Goal: Understand site structure: Understand site structure

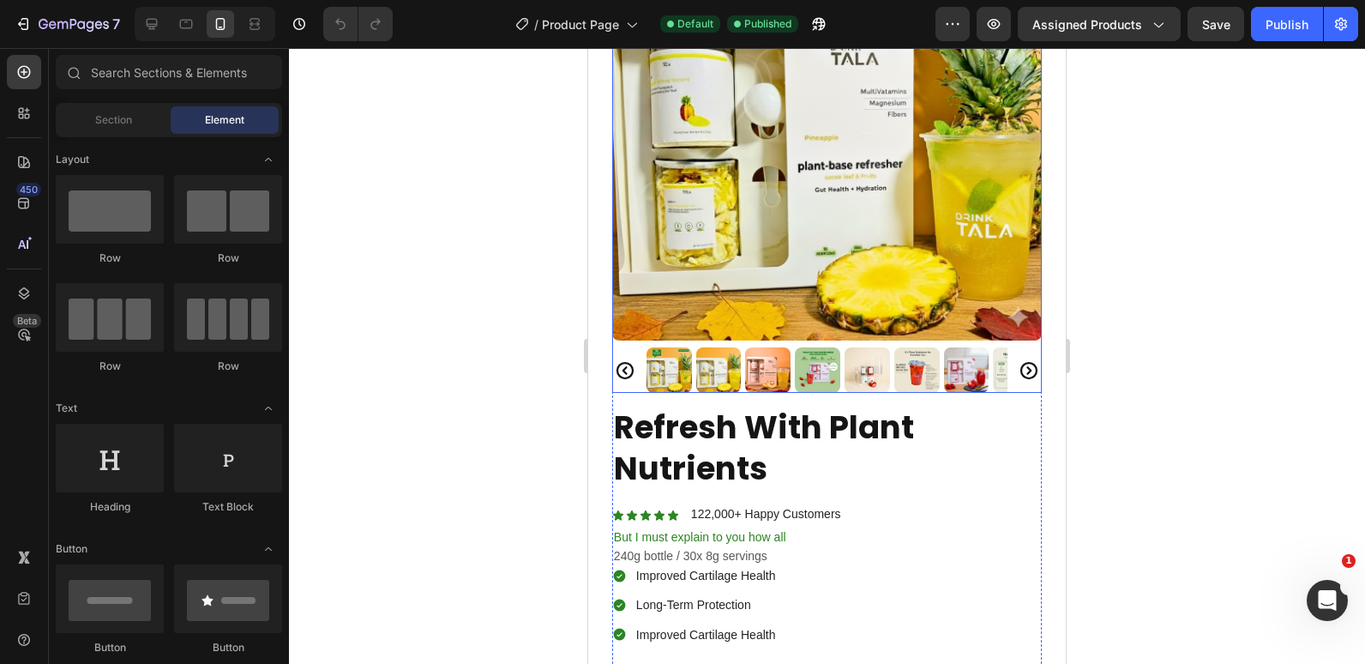
scroll to position [343, 0]
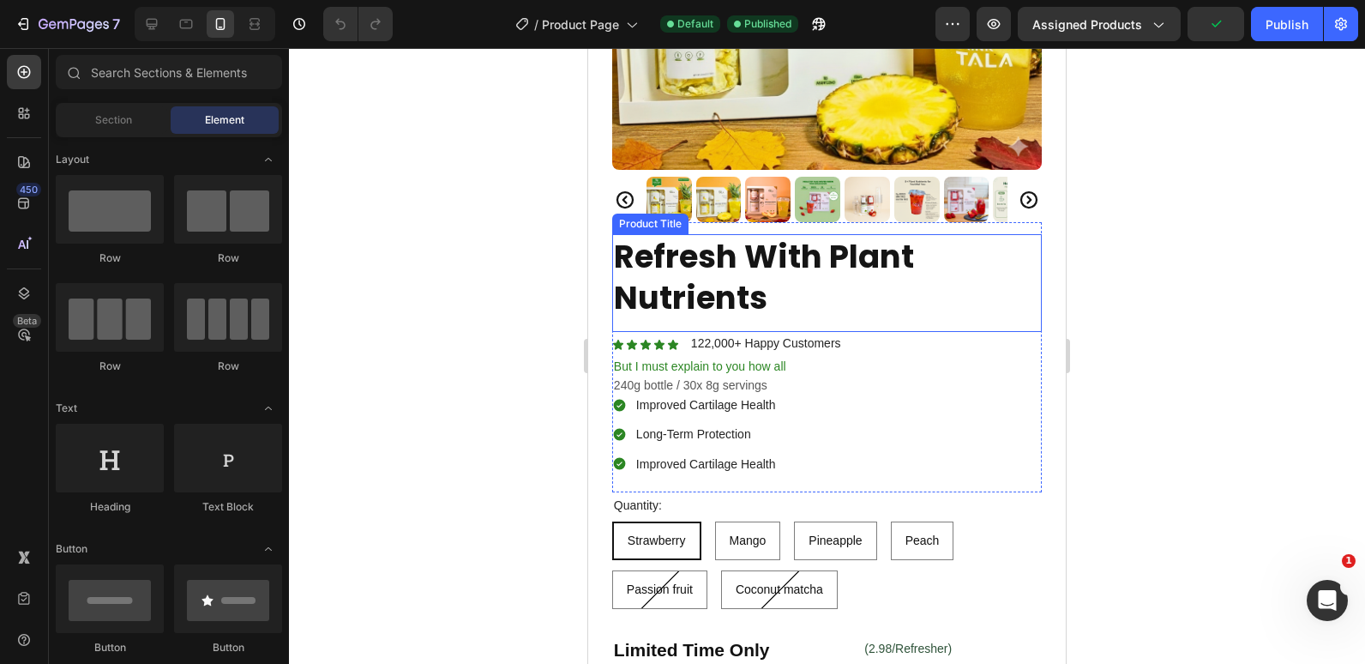
click at [754, 289] on h1 "Refresh With Plant Nutrients" at bounding box center [827, 277] width 430 height 86
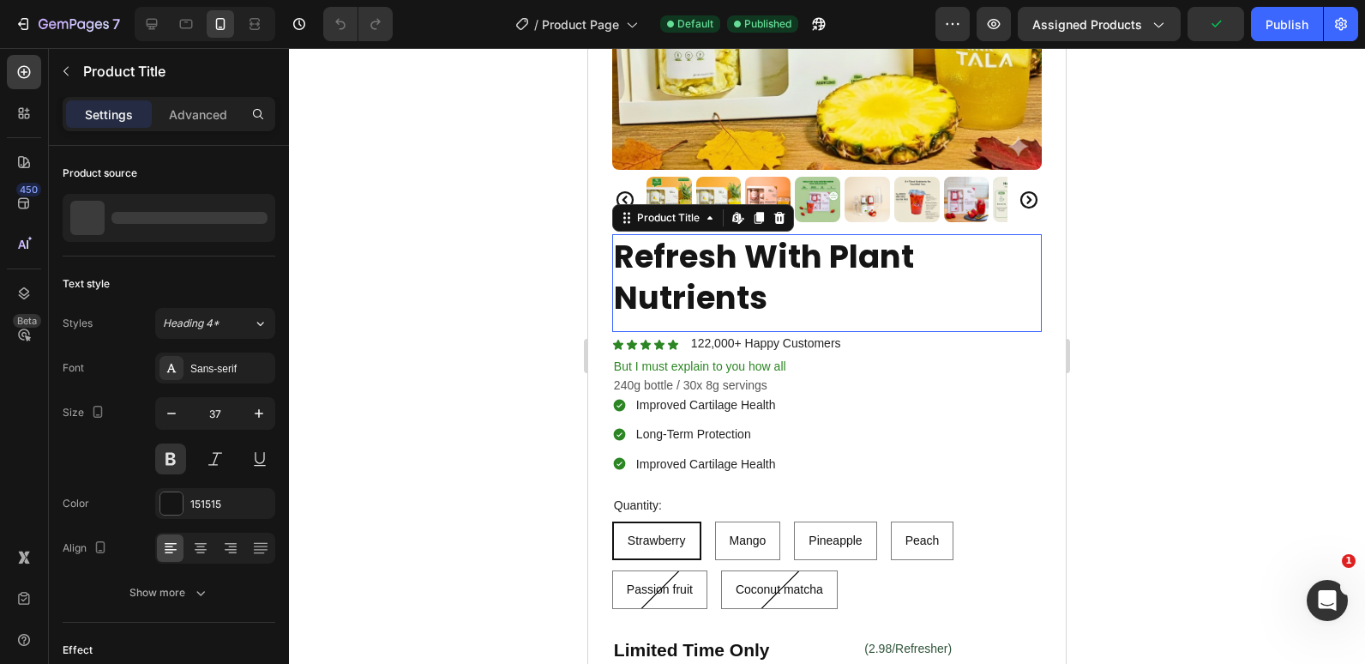
click at [754, 289] on h1 "Refresh With Plant Nutrients" at bounding box center [827, 277] width 430 height 86
click at [730, 275] on h1 "Refresh With Plant Nutrients" at bounding box center [827, 277] width 430 height 86
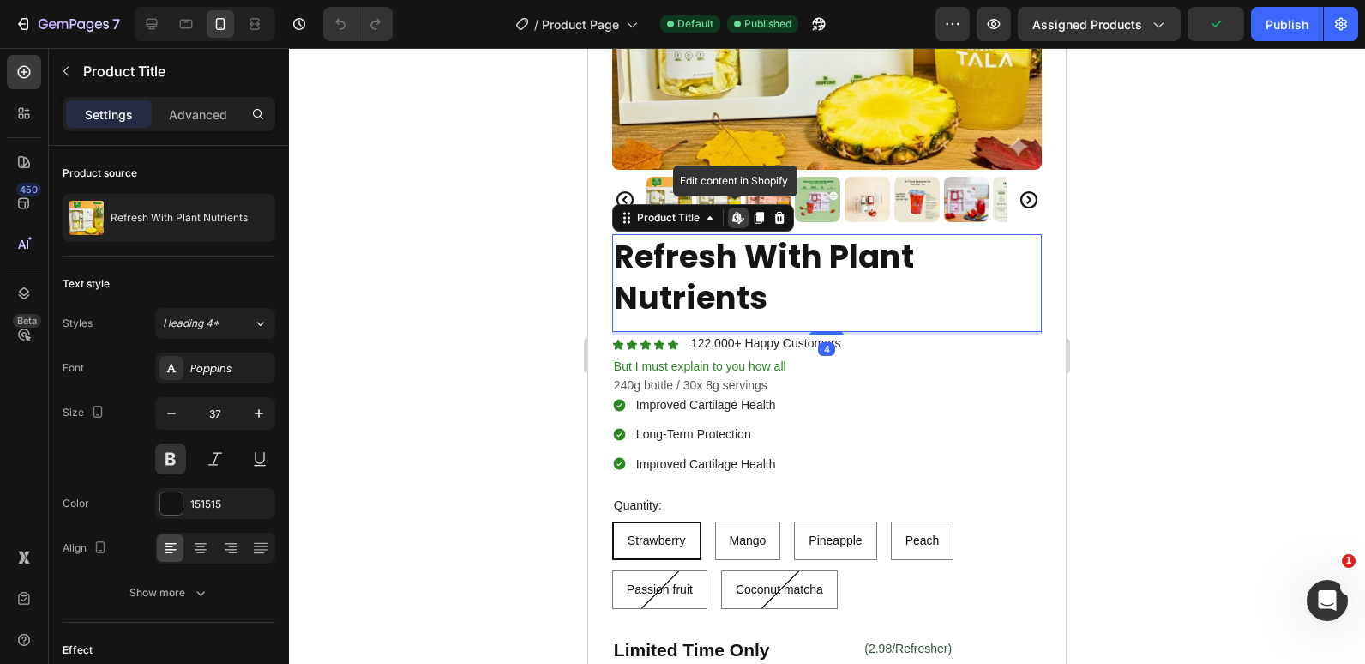
click at [730, 276] on h1 "Refresh With Plant Nutrients" at bounding box center [827, 277] width 430 height 86
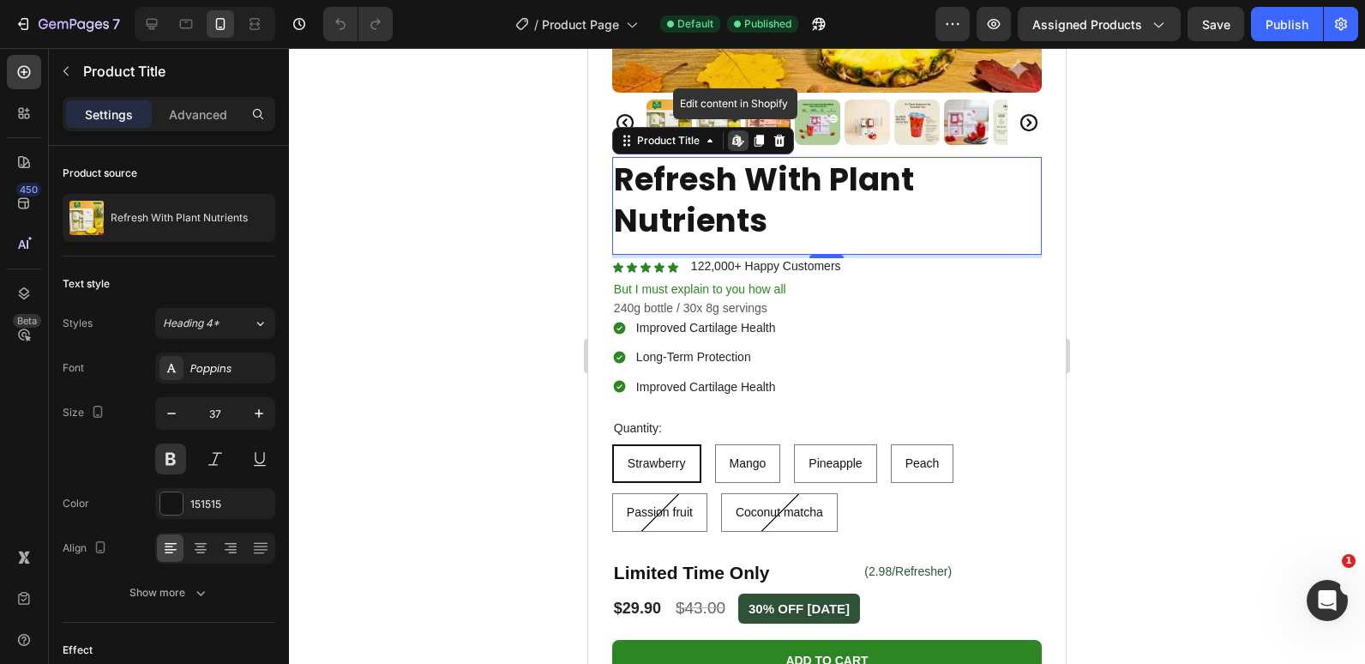
scroll to position [429, 0]
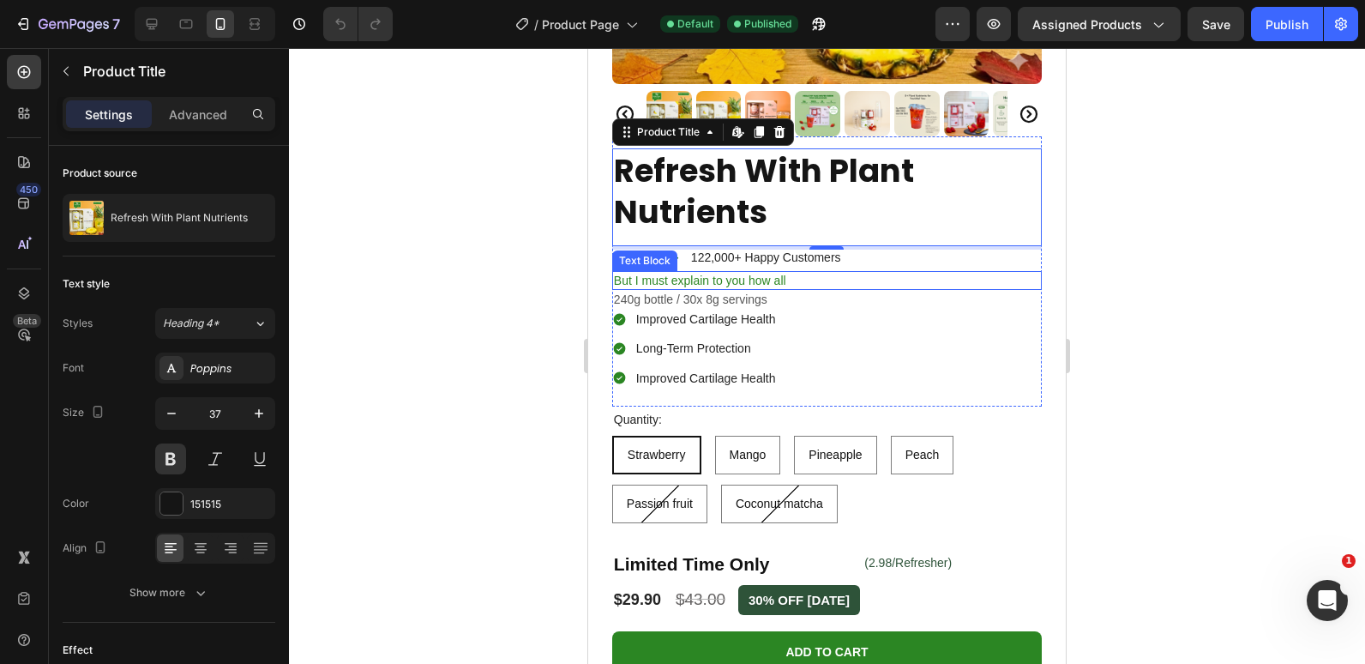
click at [695, 273] on p "But I must explain to you how all" at bounding box center [827, 280] width 426 height 15
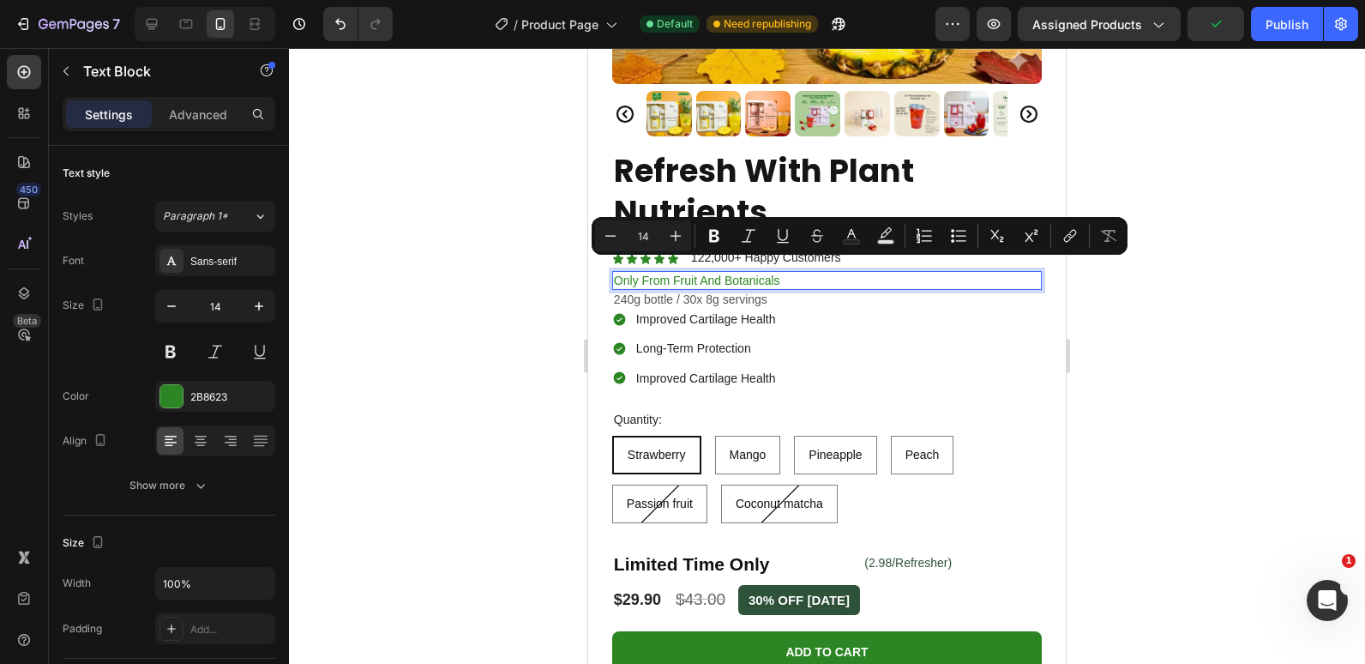
click at [788, 273] on p "Only From Fruit And Botanicals" at bounding box center [827, 280] width 426 height 15
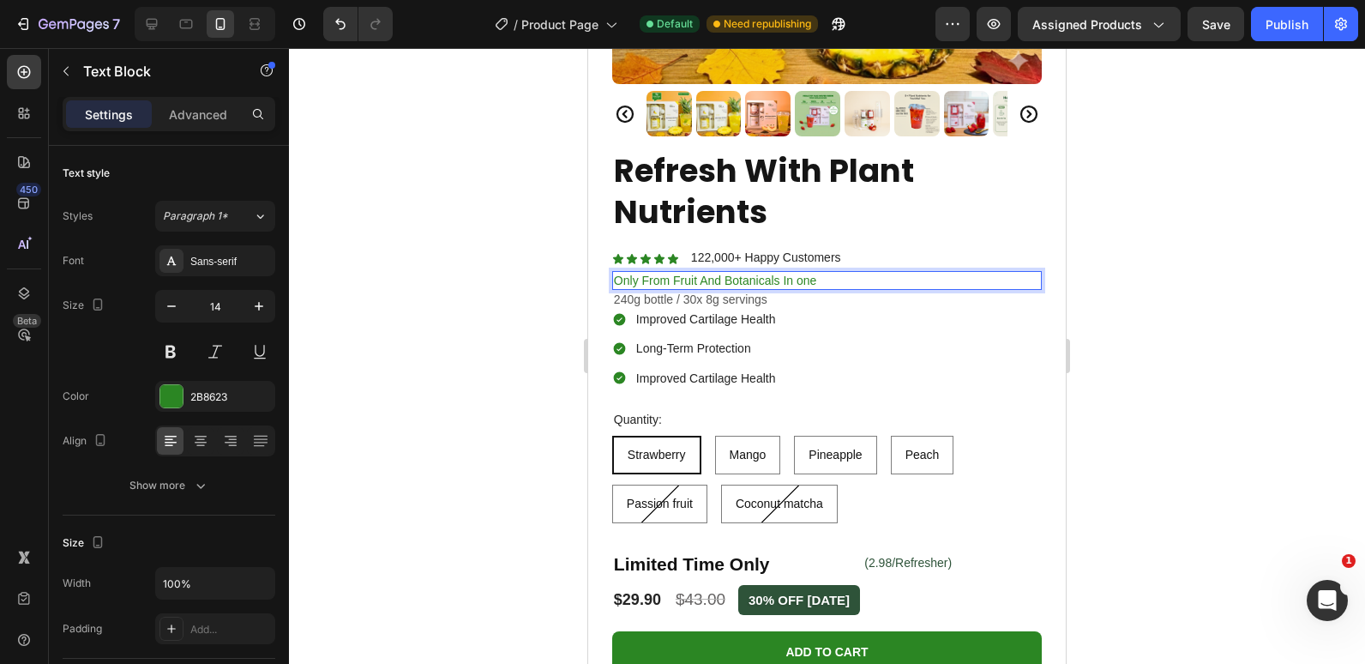
click at [803, 273] on p "Only From Fruit And Botanicals In one" at bounding box center [827, 280] width 426 height 15
click at [639, 273] on p "Only From Fruit And Botanicals In One" at bounding box center [827, 280] width 426 height 15
click at [643, 273] on p "Only From Fruit And Botanicals In One" at bounding box center [827, 280] width 426 height 15
click at [644, 273] on p "From Fruit And Botanicals In One" at bounding box center [827, 280] width 426 height 15
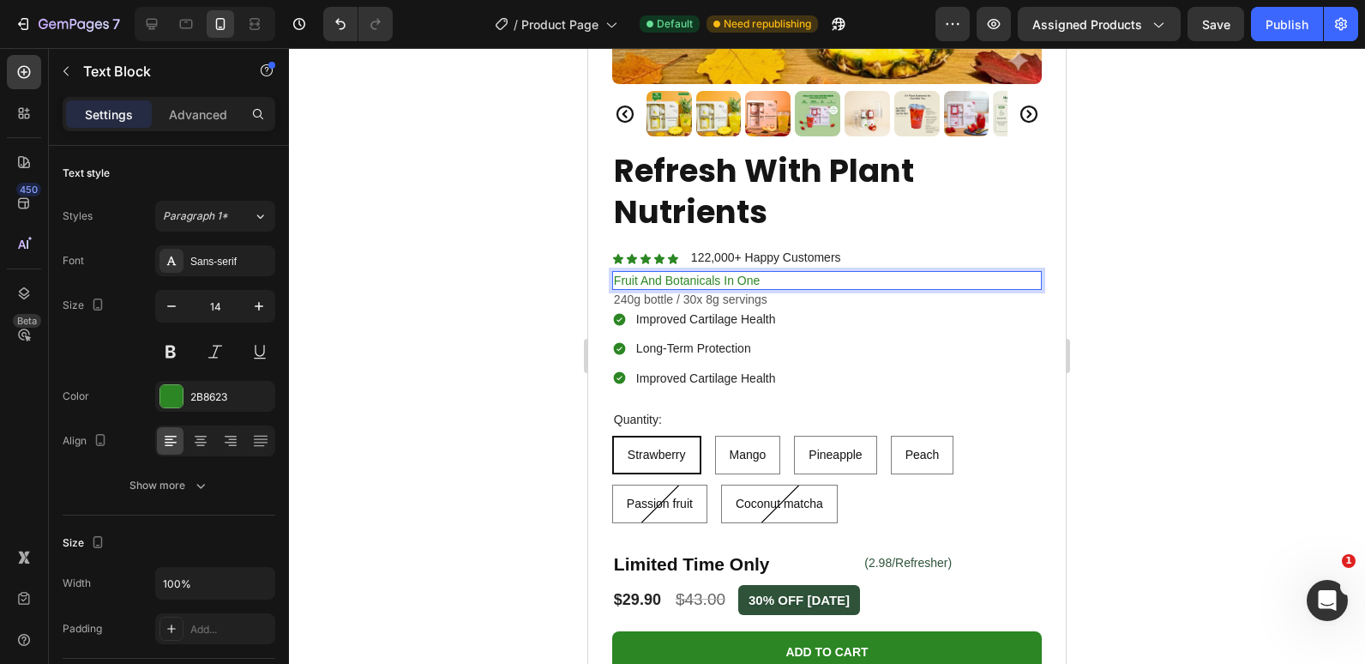
click at [517, 251] on div at bounding box center [827, 356] width 1076 height 616
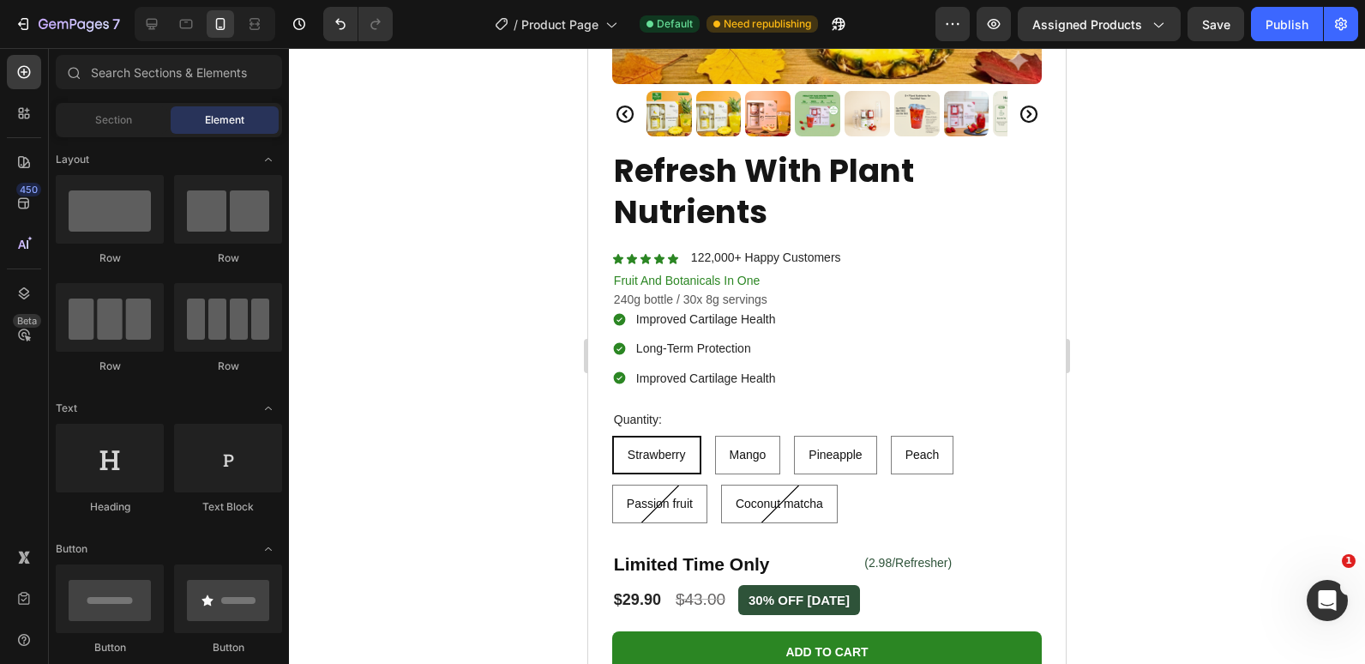
click at [495, 268] on div at bounding box center [827, 356] width 1076 height 616
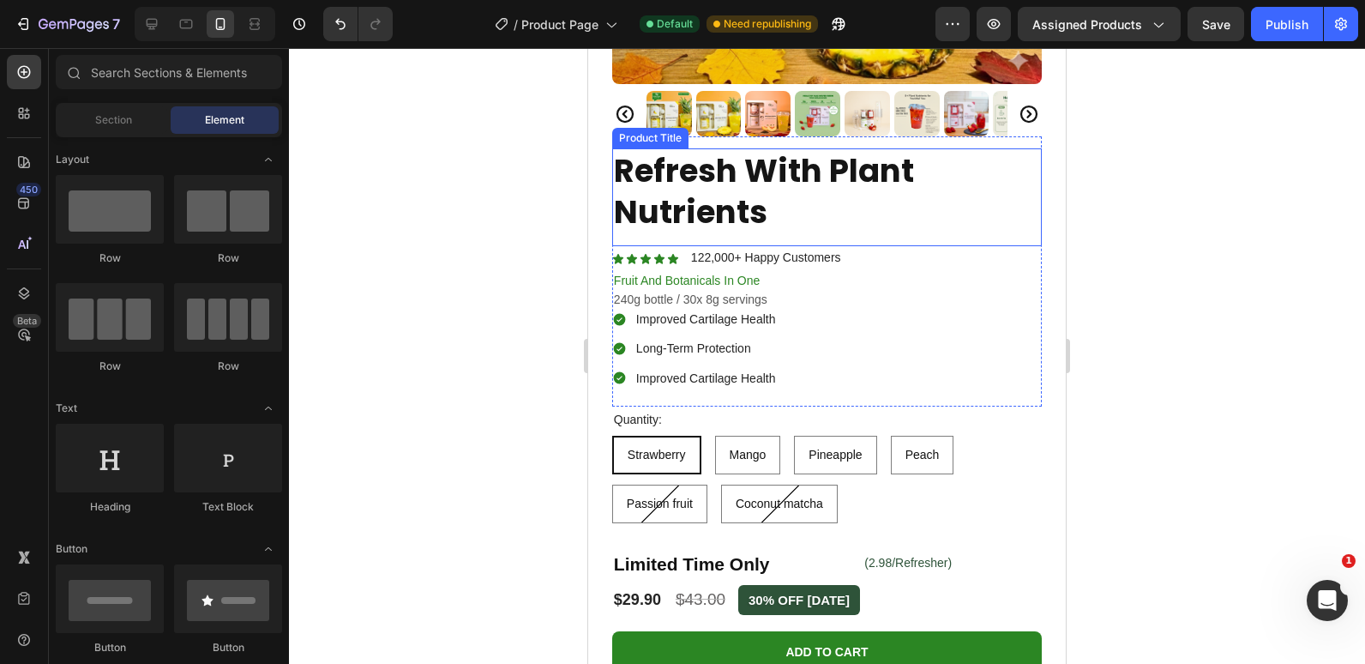
click at [732, 174] on h1 "Refresh With Plant Nutrients" at bounding box center [827, 191] width 430 height 86
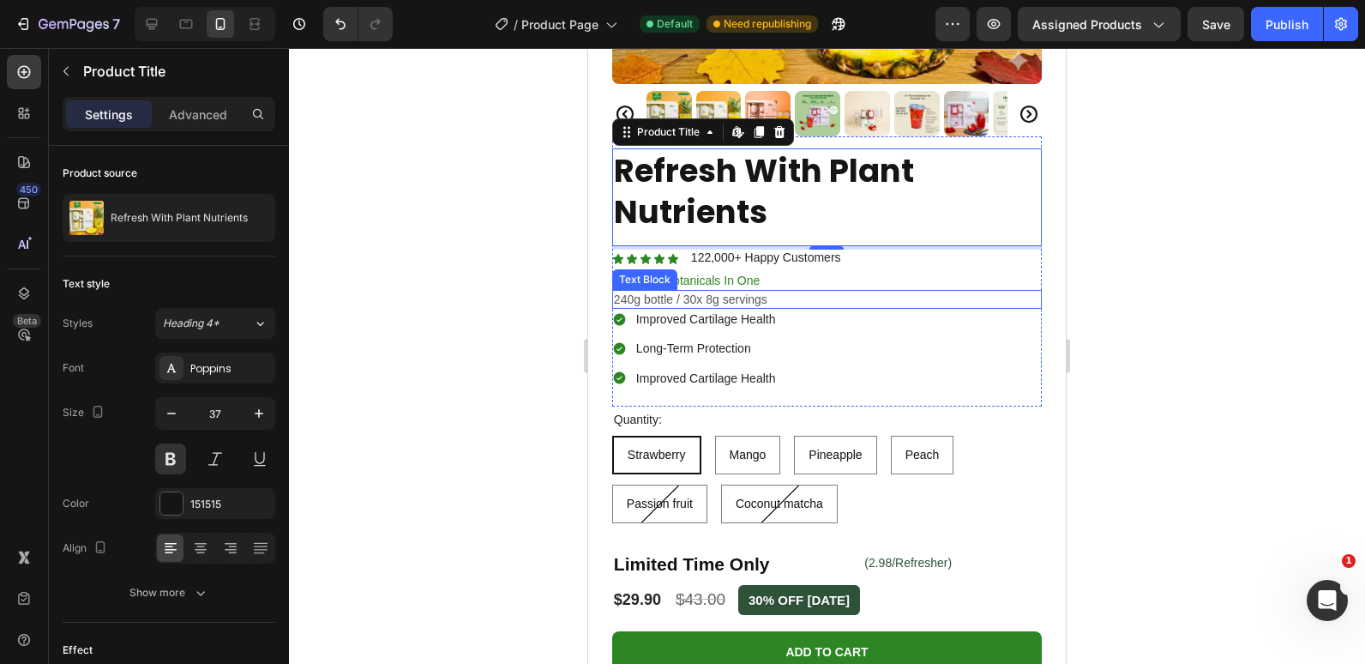
click at [660, 295] on p "240g bottle / 30x 8g servings" at bounding box center [827, 298] width 426 height 15
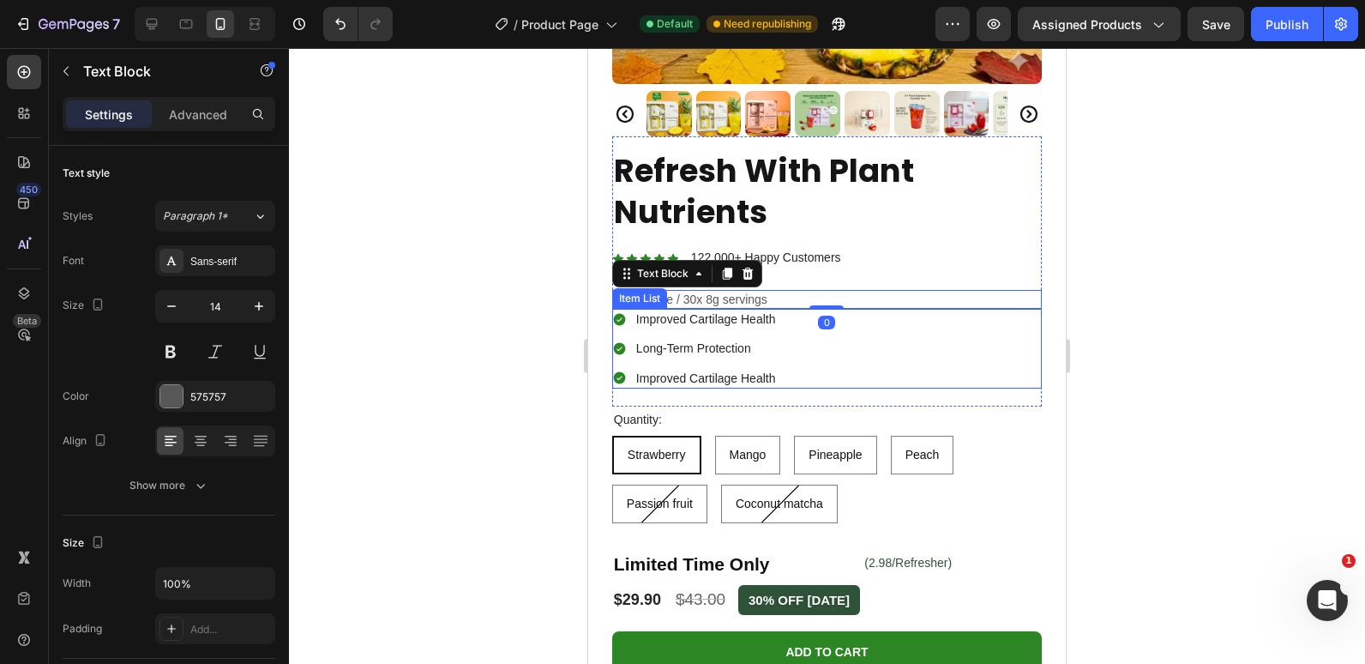
click at [656, 312] on p "Improved Cartilage Health" at bounding box center [706, 318] width 140 height 15
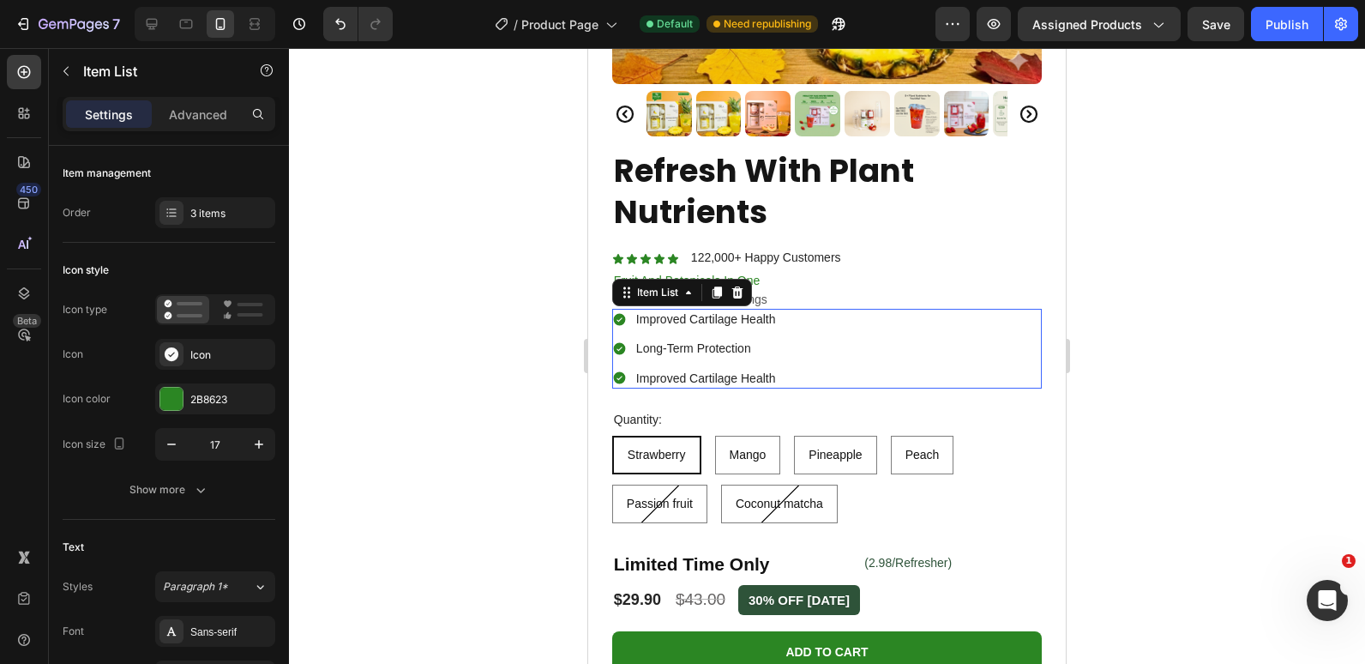
click at [663, 311] on p "Improved Cartilage Health" at bounding box center [706, 318] width 140 height 15
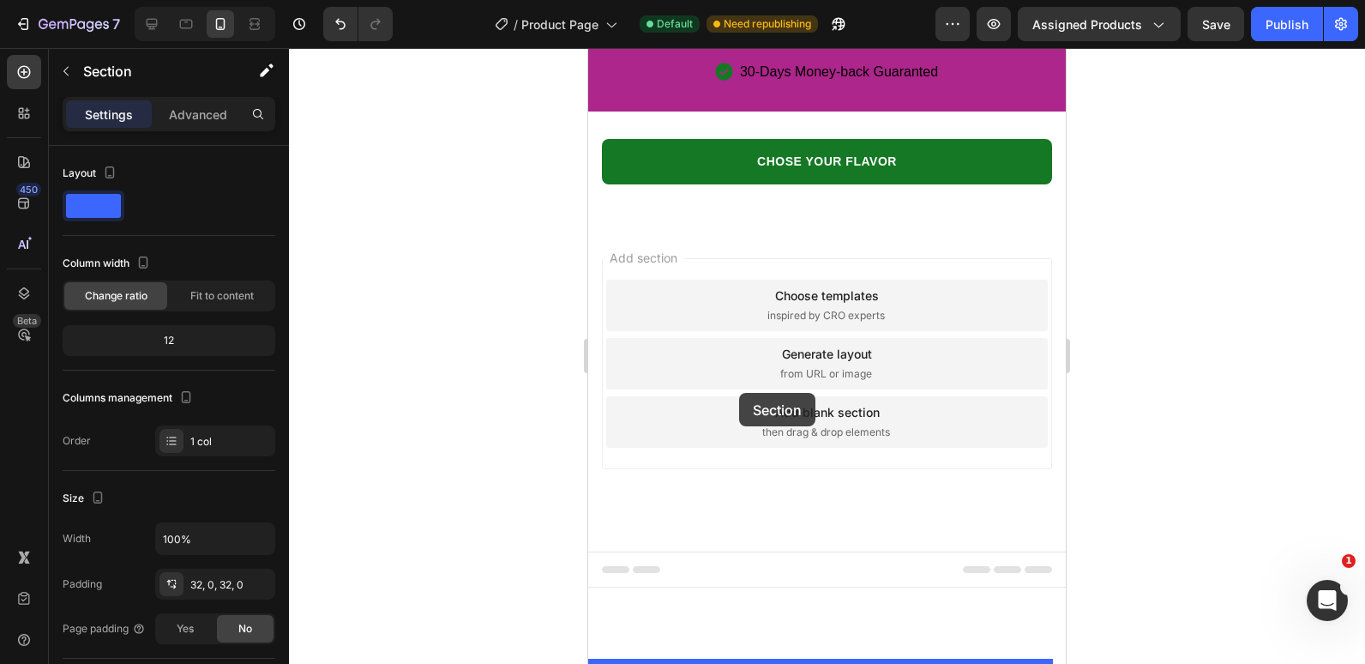
scroll to position [5032, 0]
drag, startPoint x: 603, startPoint y: 372, endPoint x: 706, endPoint y: 577, distance: 229.7
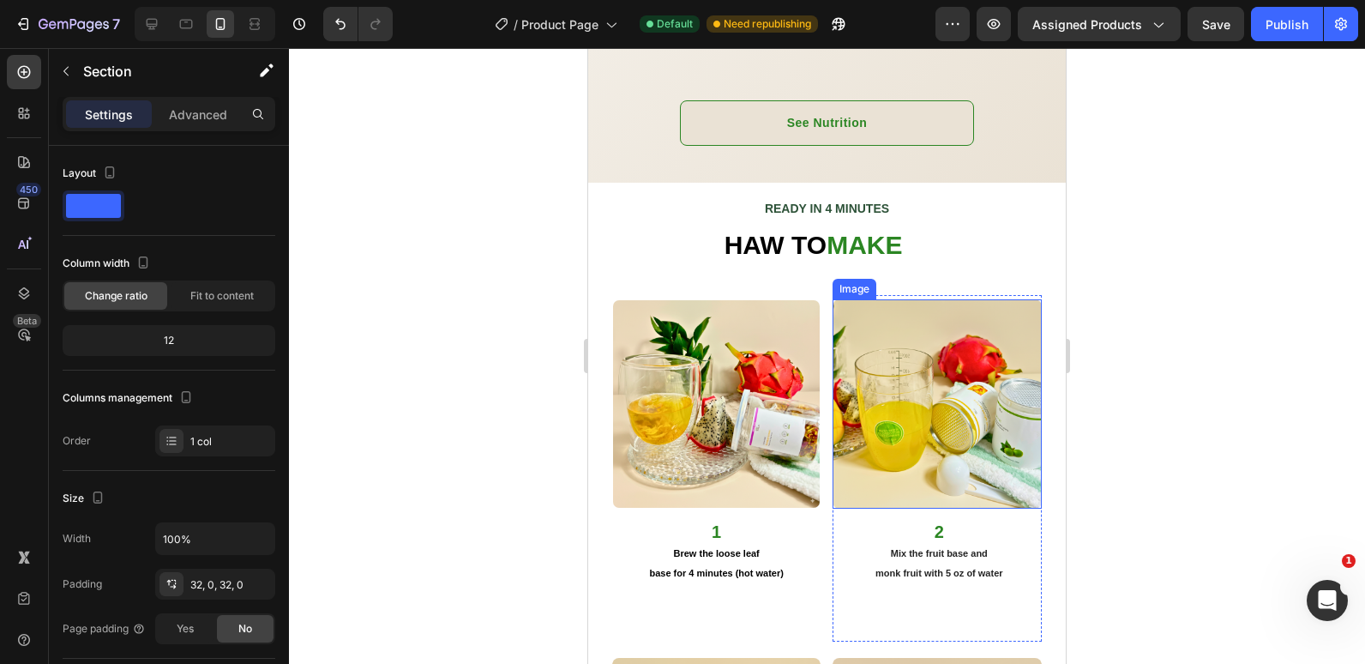
scroll to position [2540, 0]
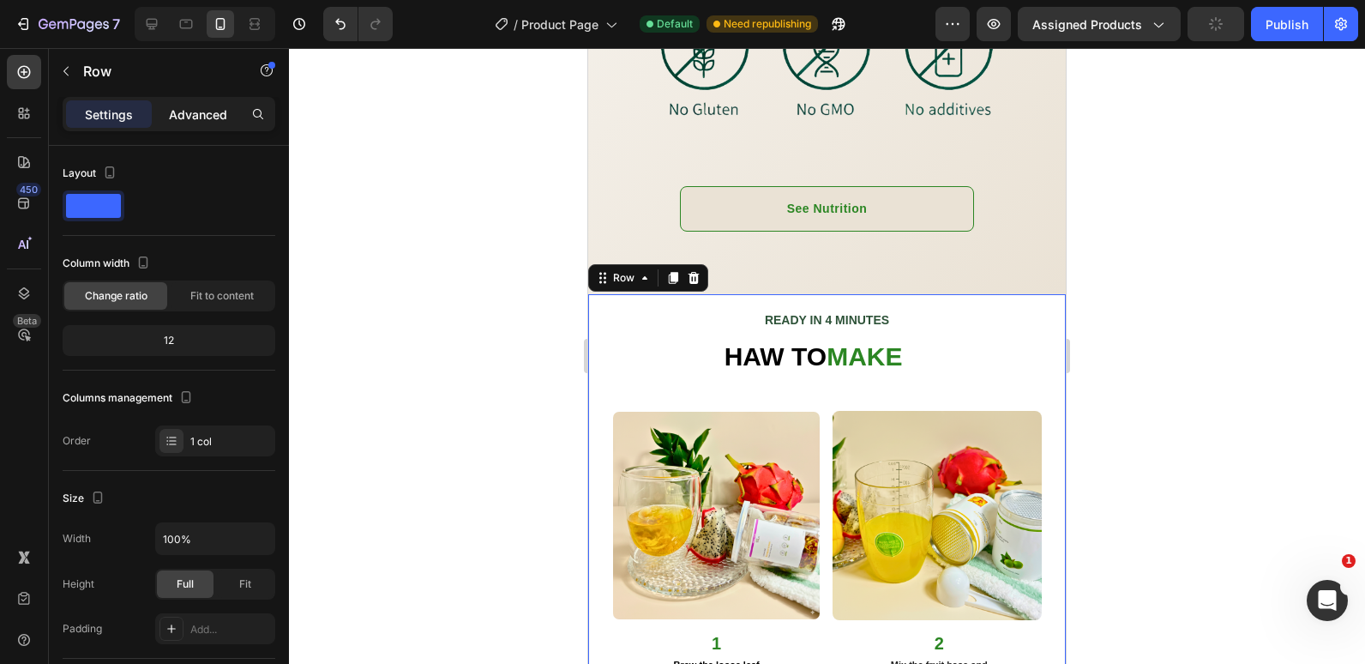
click at [191, 117] on p "Advanced" at bounding box center [198, 114] width 58 height 18
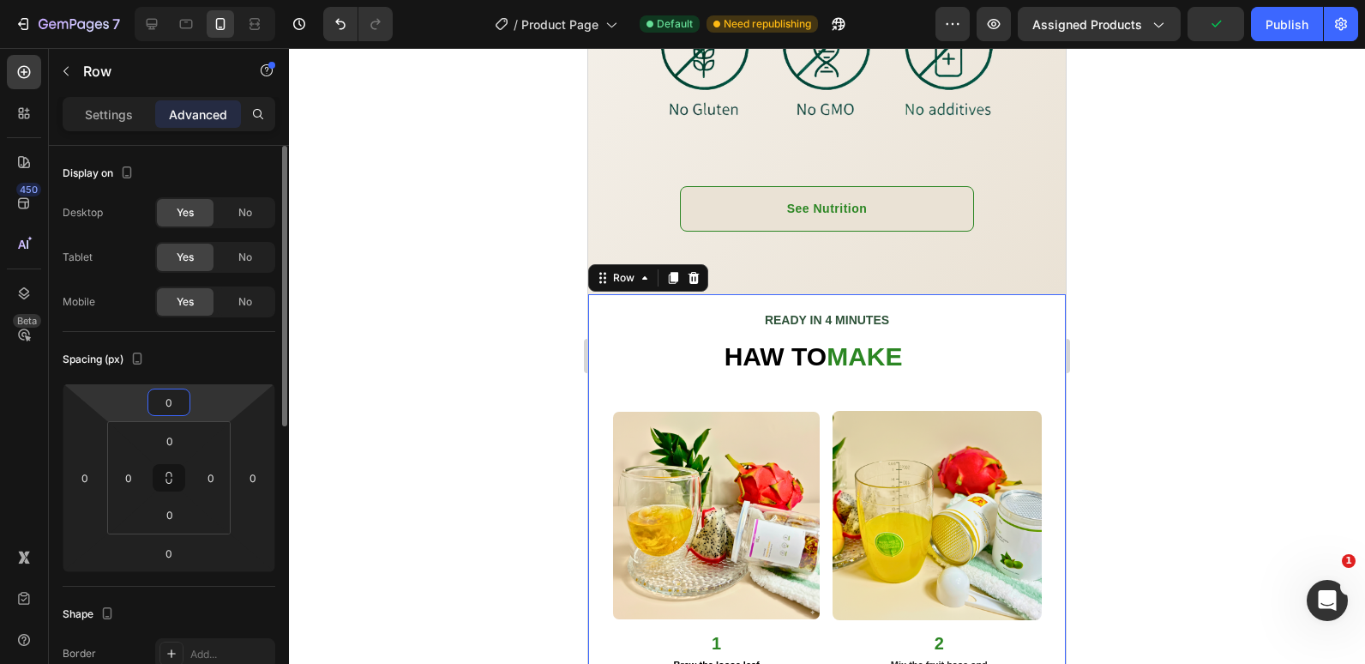
click at [174, 402] on input "0" at bounding box center [169, 402] width 34 height 26
type input "-1"
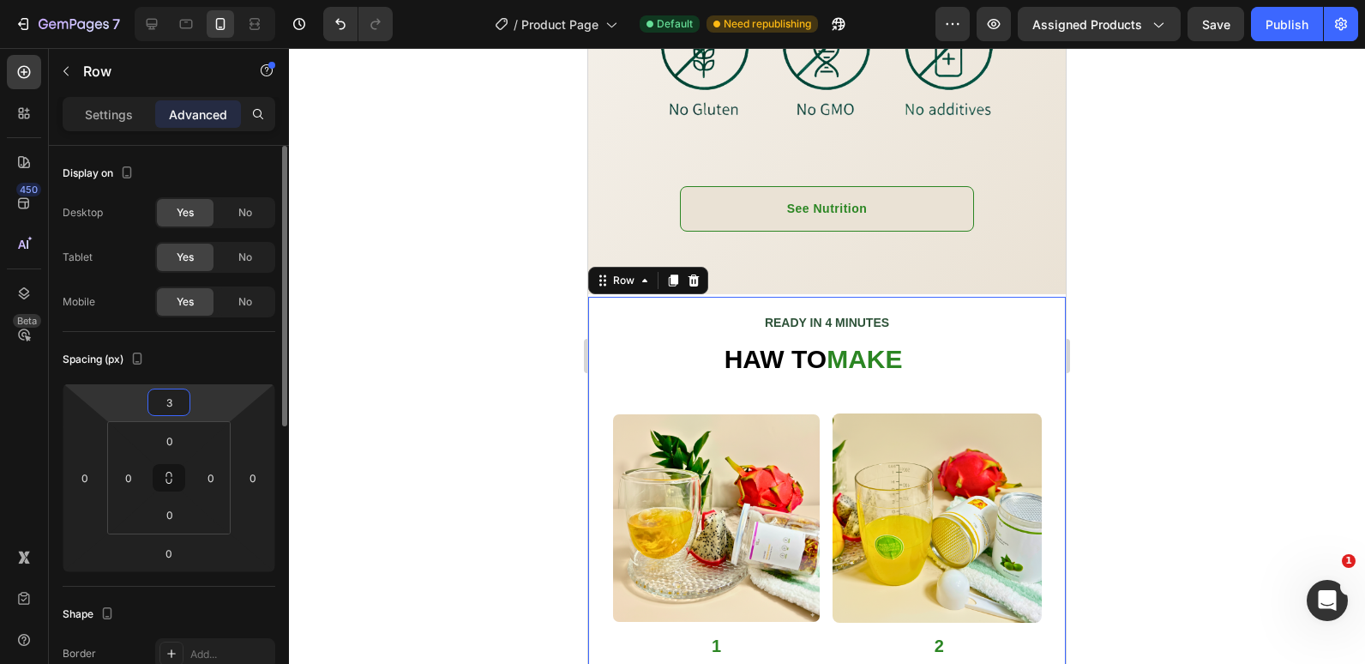
type input "32"
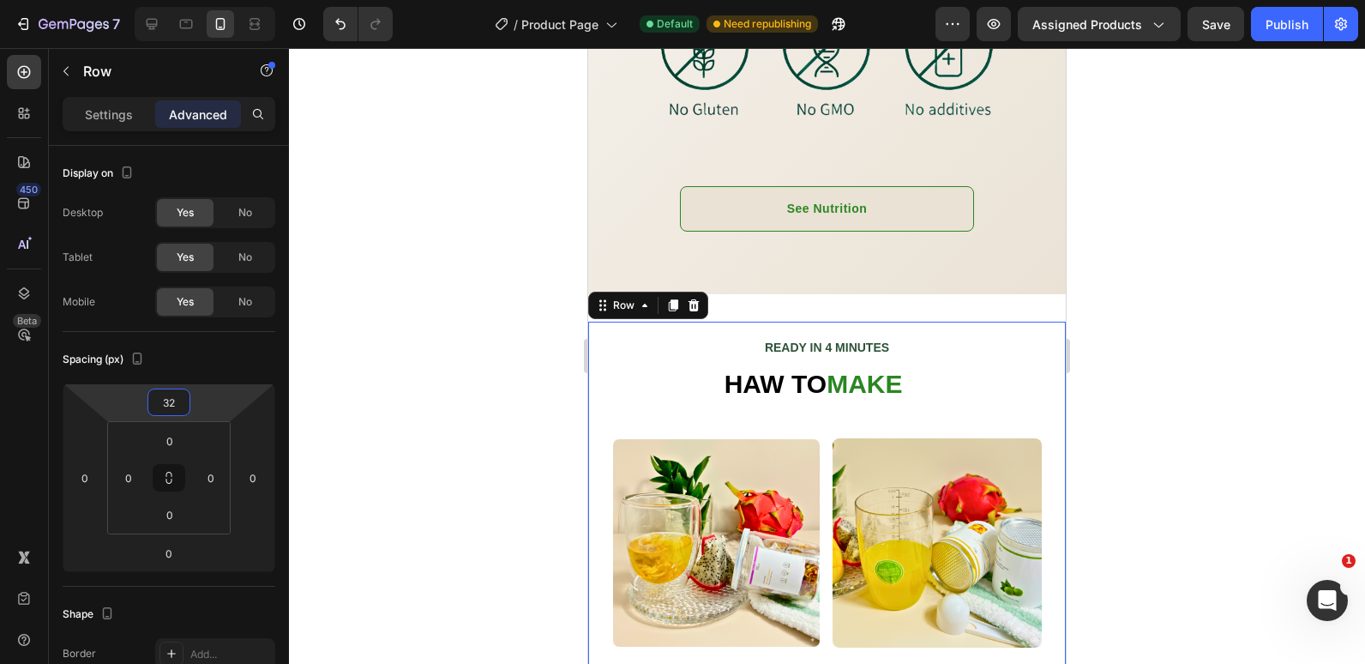
click at [545, 358] on div at bounding box center [827, 356] width 1076 height 616
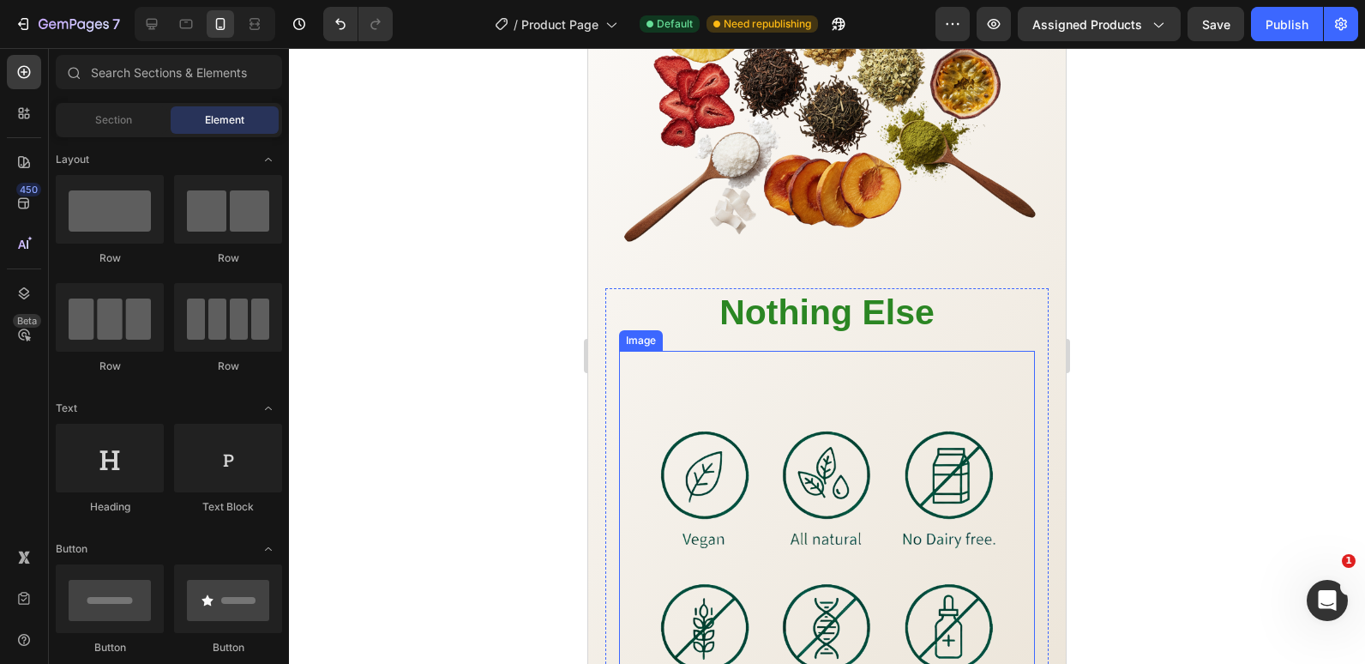
scroll to position [1854, 0]
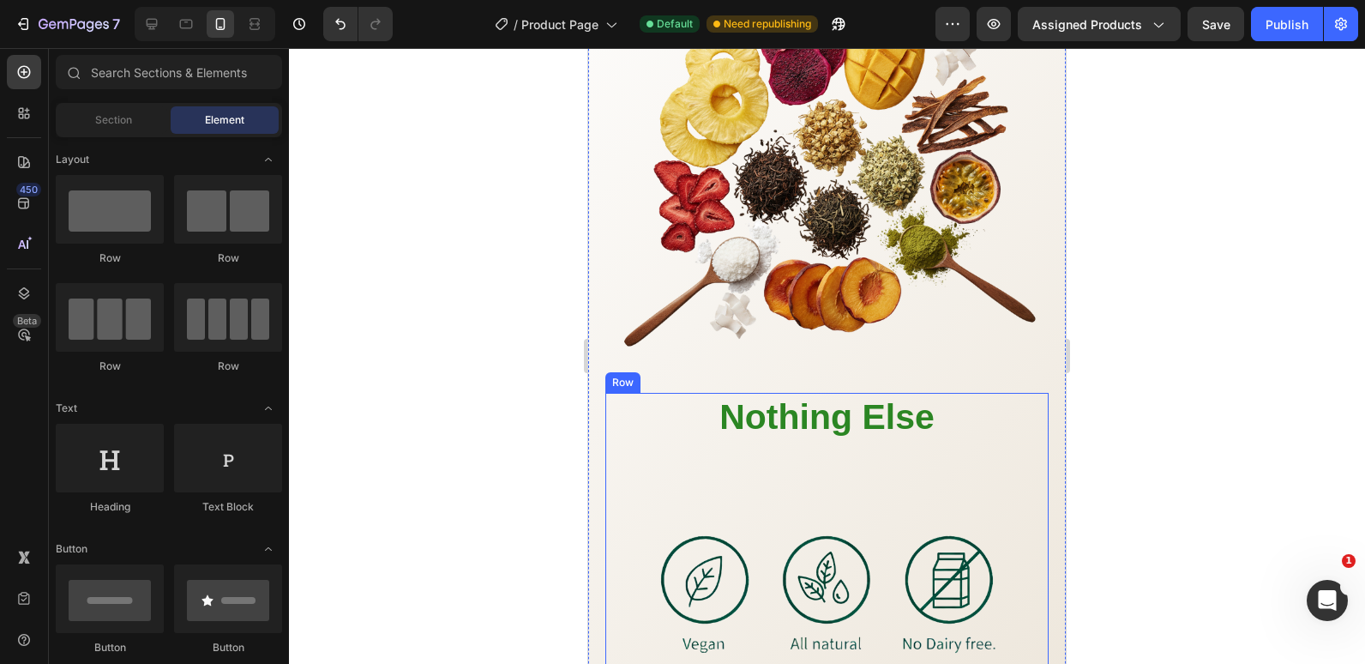
click at [611, 430] on div "Nothing Else Heading Image See Nutrition Button Row" at bounding box center [826, 656] width 443 height 526
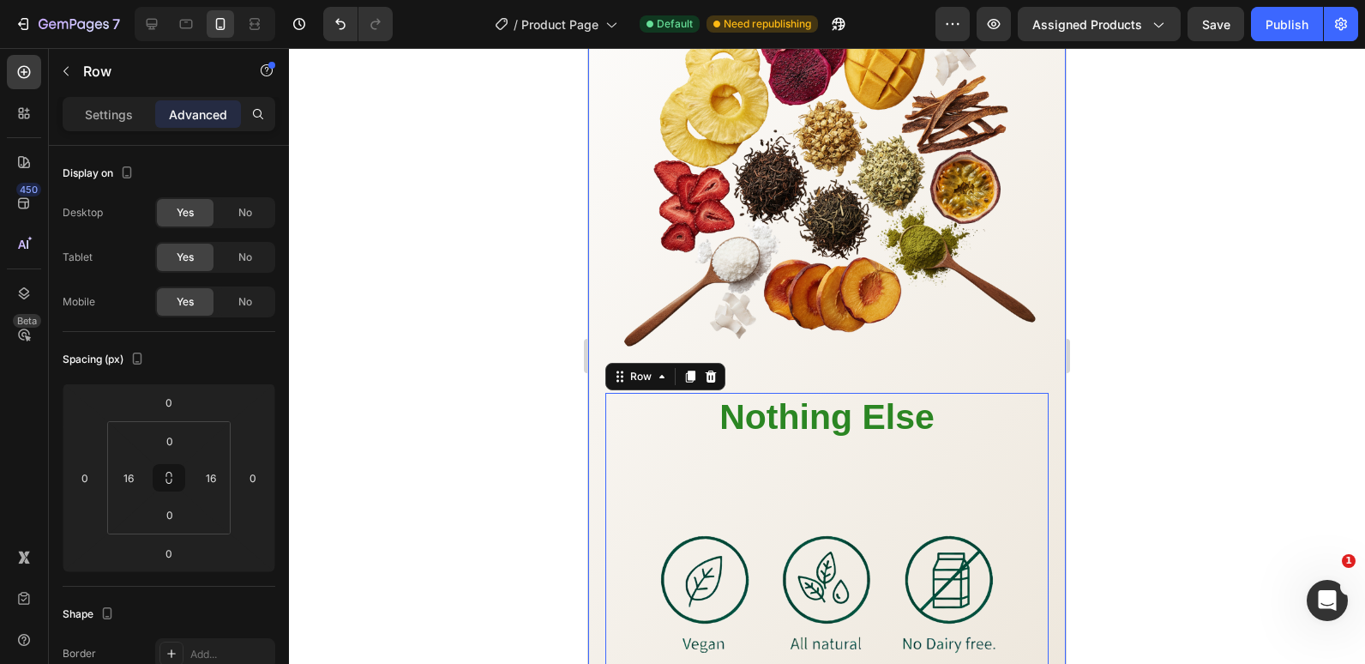
click at [593, 342] on div "Powered by [MEDICAL_DATA], [MEDICAL_DATA], E & B12 — working together to nouris…" at bounding box center [827, 390] width 478 height 1180
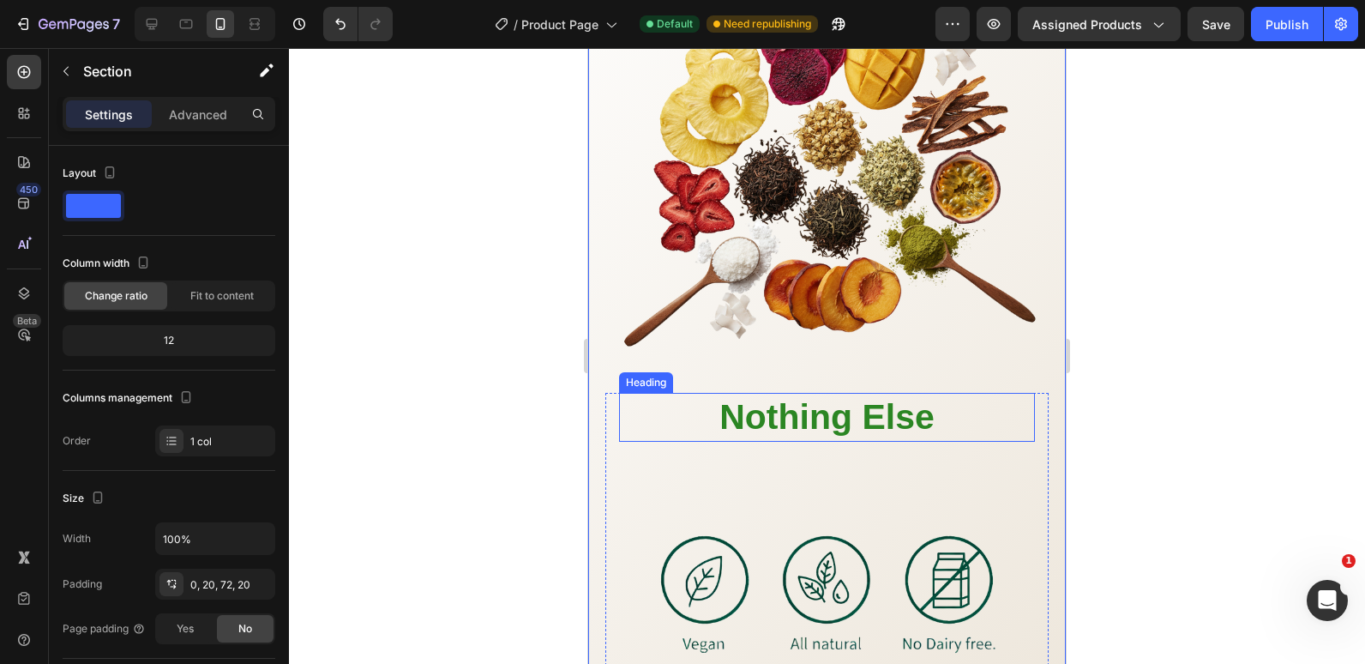
click at [697, 402] on h2 "Nothing Else" at bounding box center [827, 417] width 416 height 49
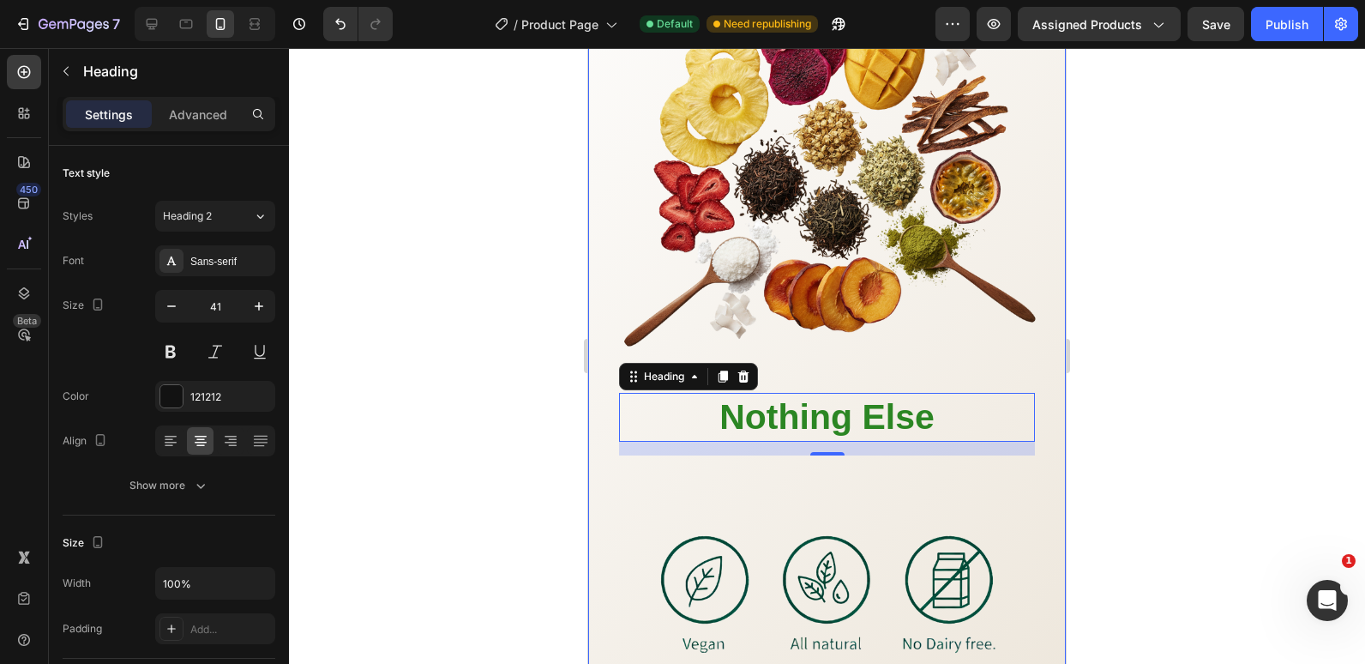
click at [597, 290] on div "Powered by [MEDICAL_DATA], [MEDICAL_DATA], E & B12 — working together to nouris…" at bounding box center [827, 390] width 478 height 1180
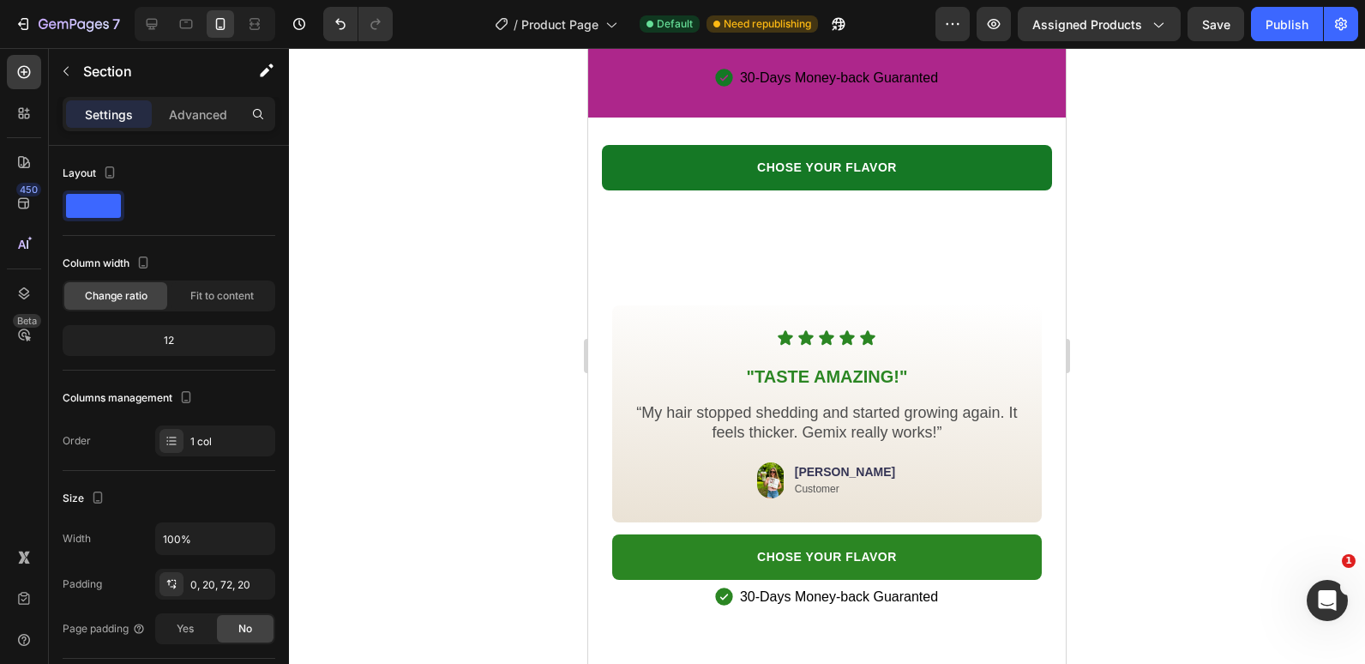
scroll to position [4769, 0]
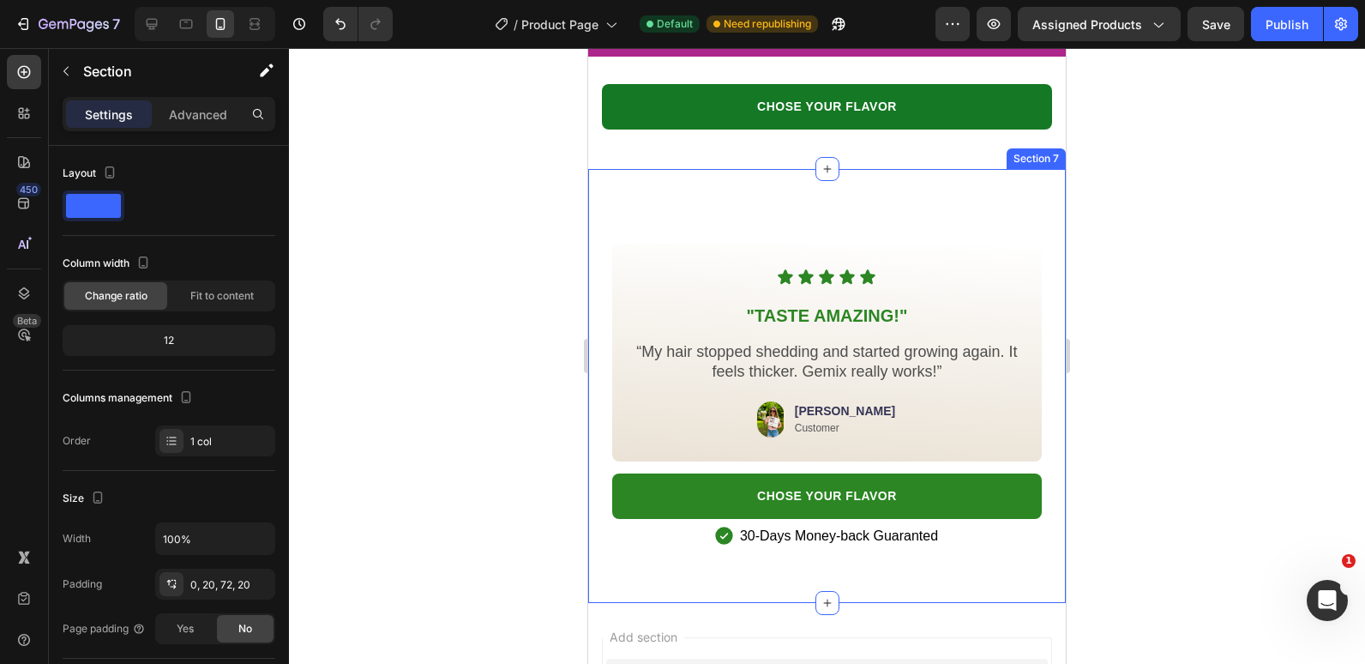
click at [602, 315] on div "Icon Icon Icon Icon Icon Icon List "TASTE AMAZING!" Heading “My hair stopped sh…" at bounding box center [827, 385] width 478 height 379
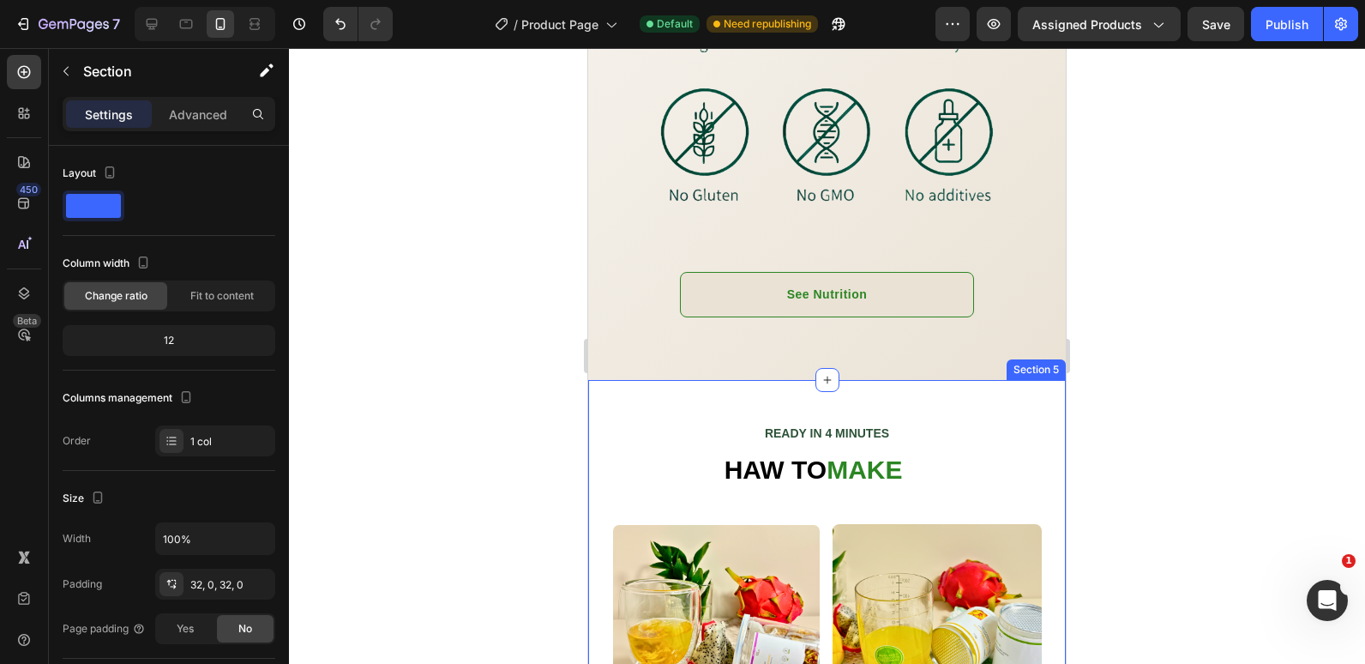
scroll to position [2197, 0]
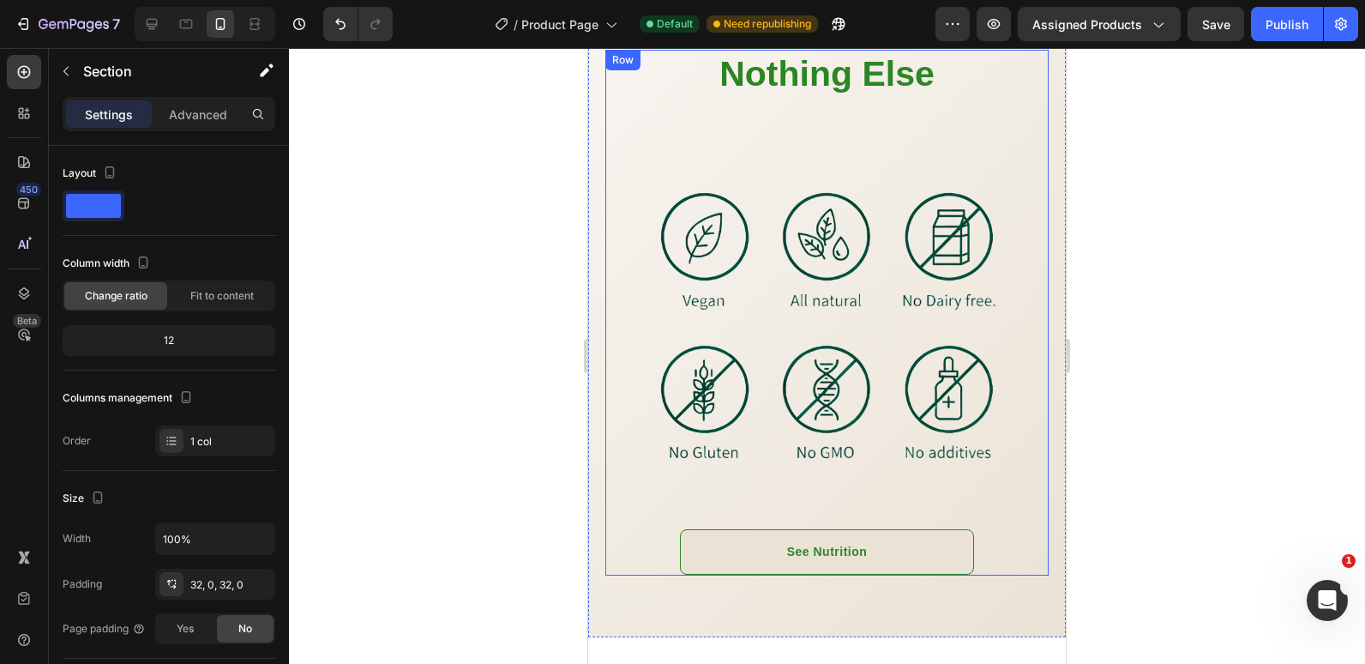
click at [1022, 97] on div "Nothing Else Heading Image See Nutrition Button Row" at bounding box center [826, 313] width 443 height 526
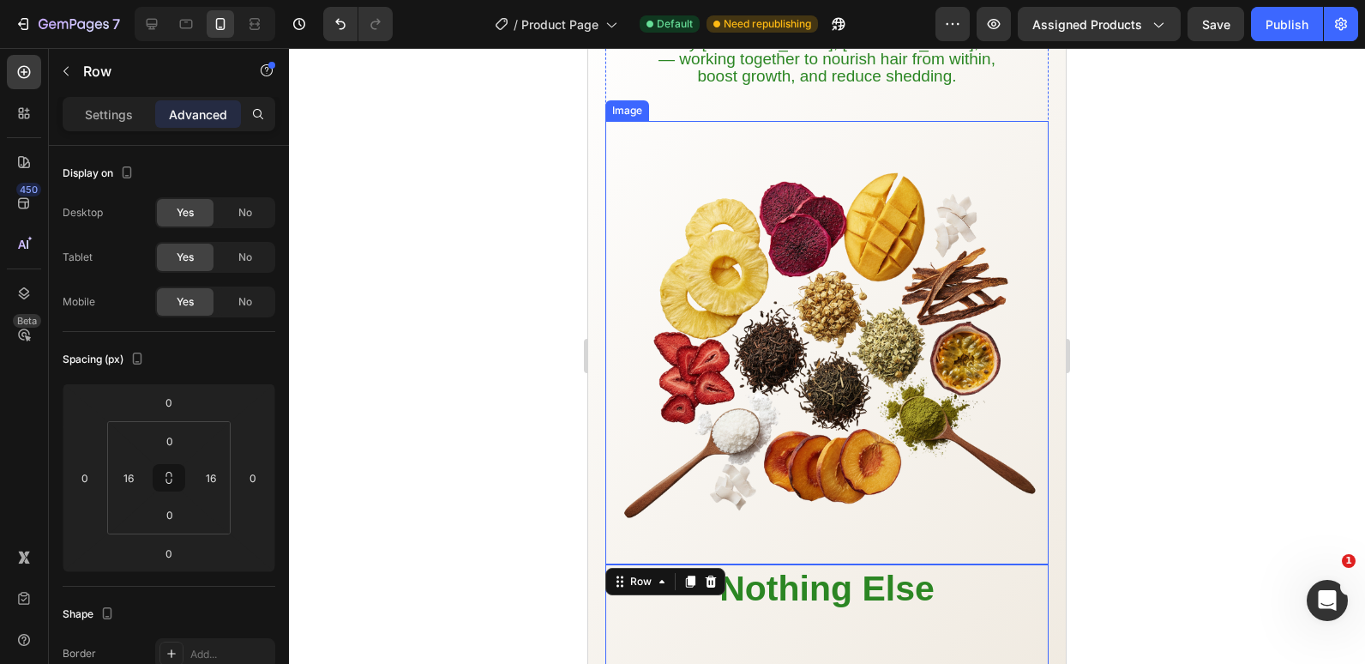
scroll to position [1940, 0]
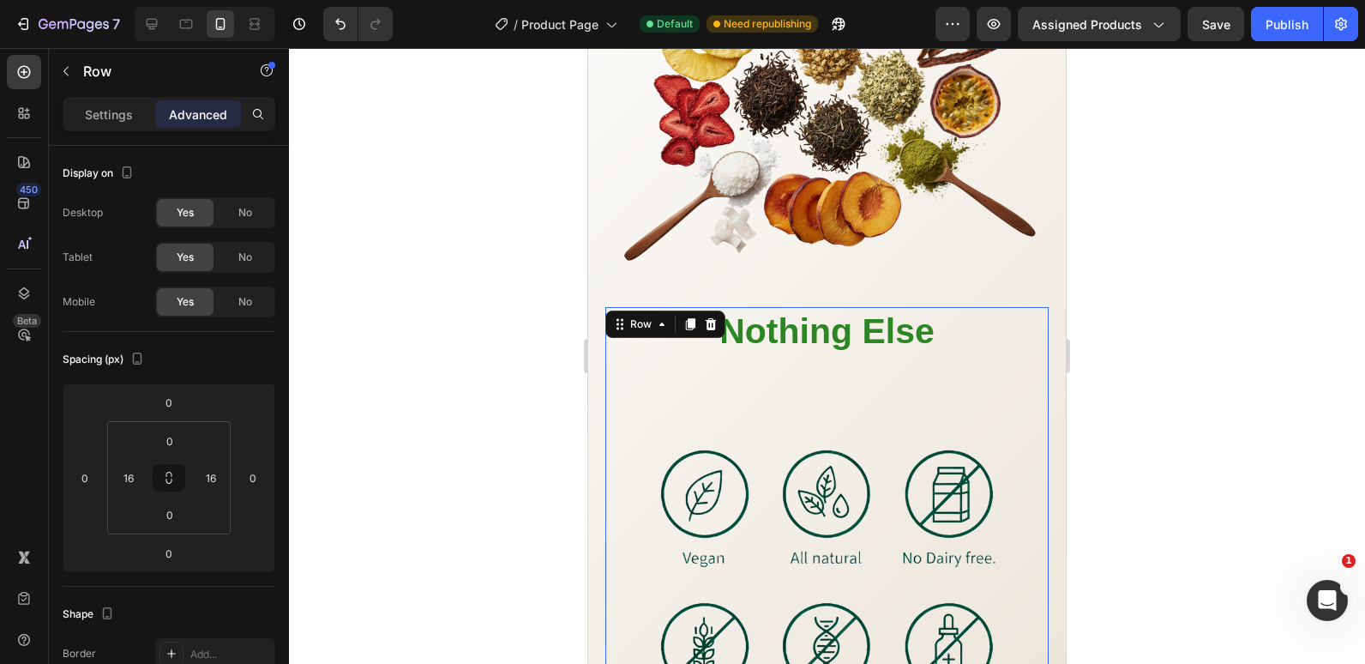
click at [1025, 311] on div "Nothing Else Heading Image See Nutrition Button Row 0" at bounding box center [826, 570] width 443 height 526
click at [219, 470] on input "16" at bounding box center [211, 478] width 26 height 26
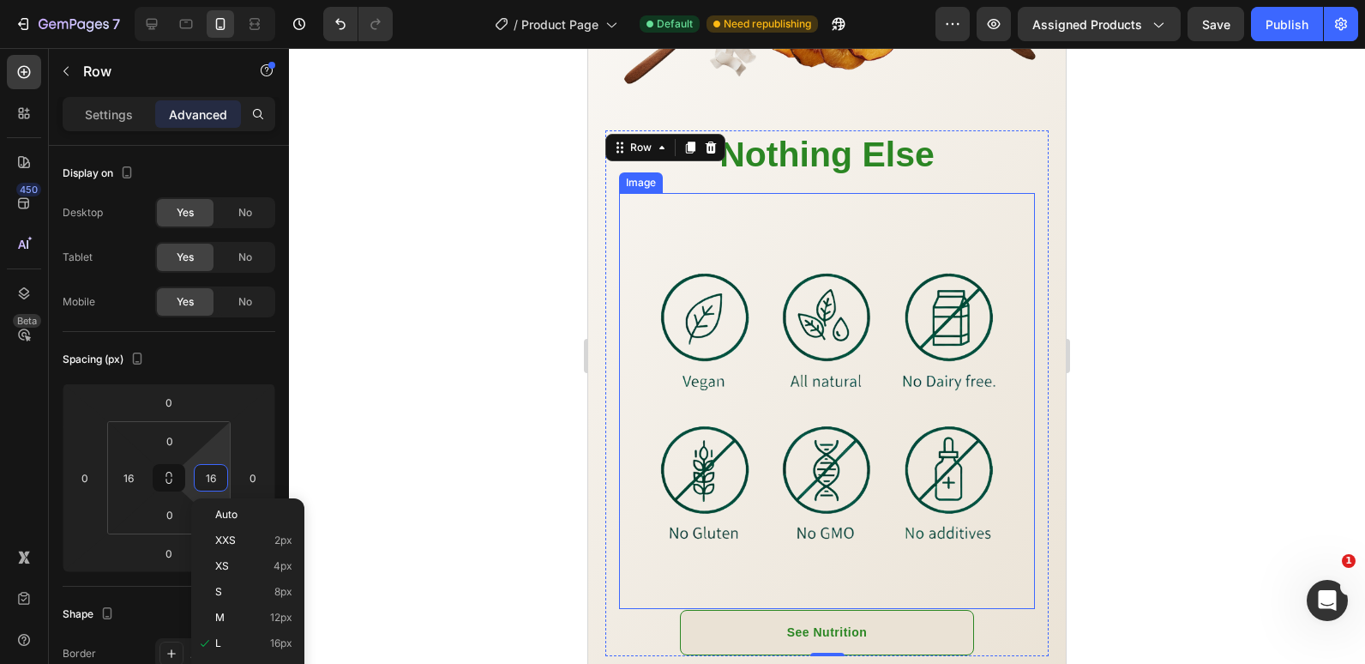
scroll to position [2197, 0]
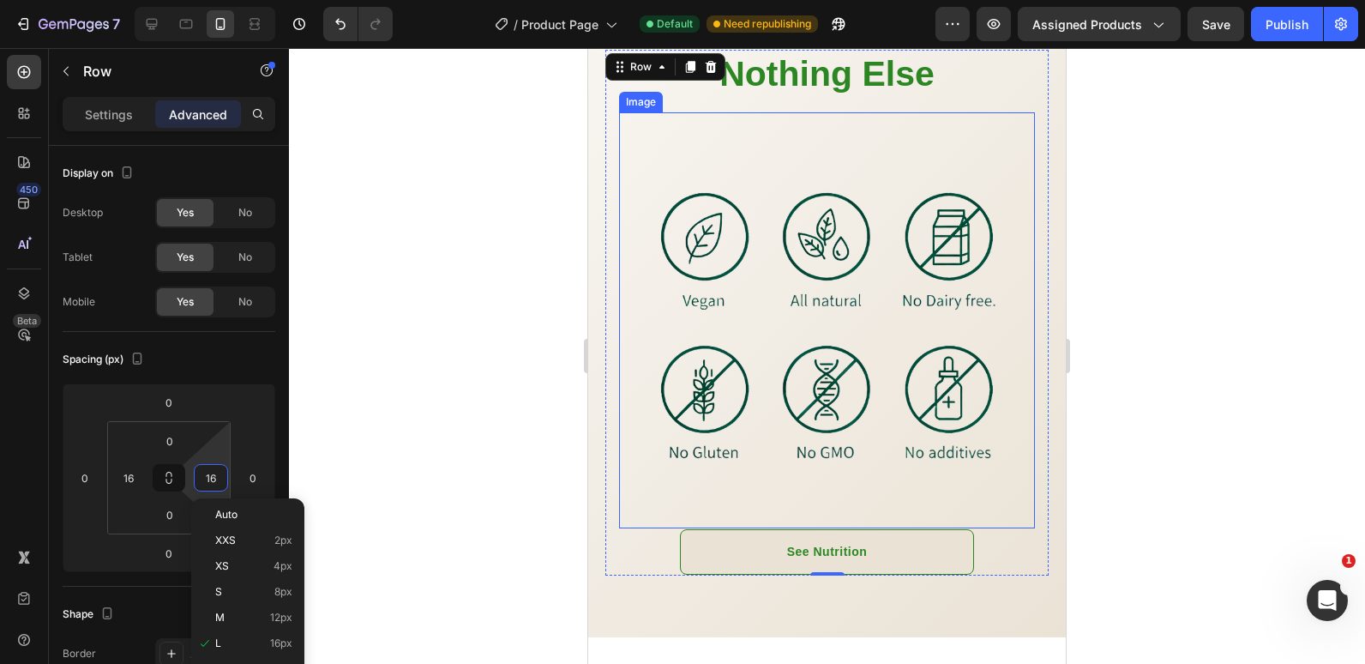
click at [639, 481] on img at bounding box center [827, 320] width 416 height 416
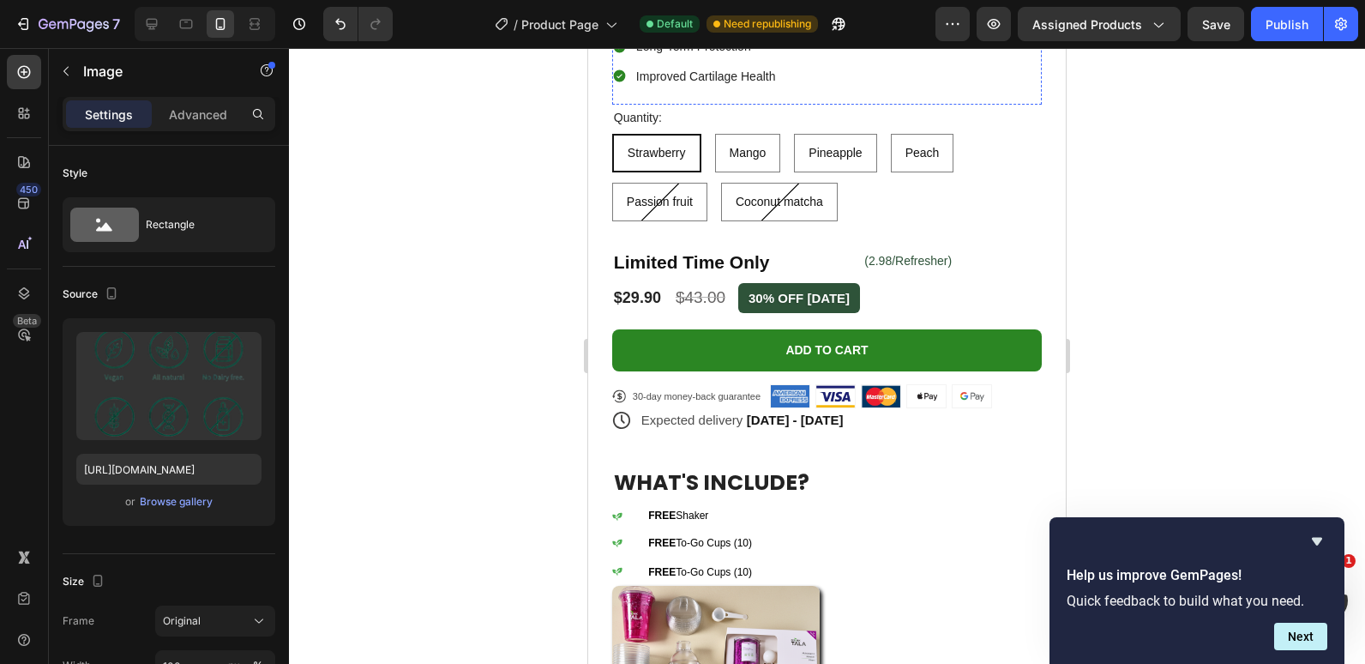
scroll to position [388, 0]
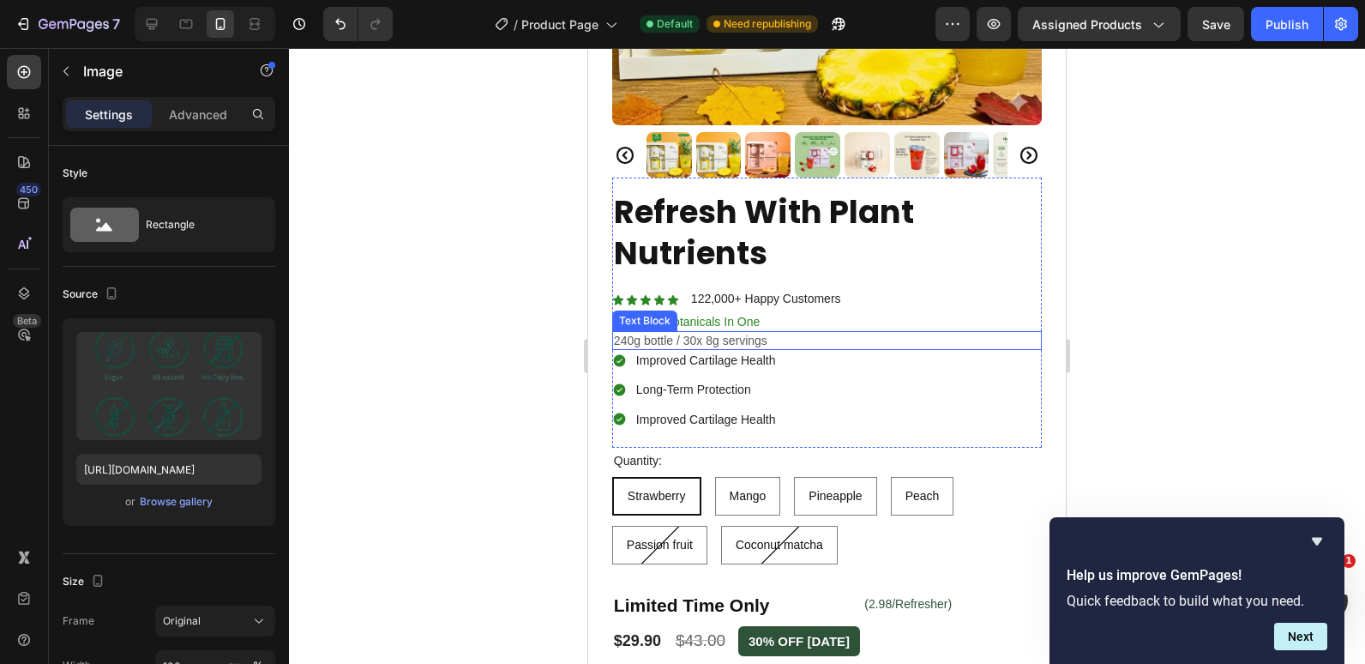
click at [631, 333] on p "240g bottle / 30x 8g servings" at bounding box center [827, 340] width 426 height 15
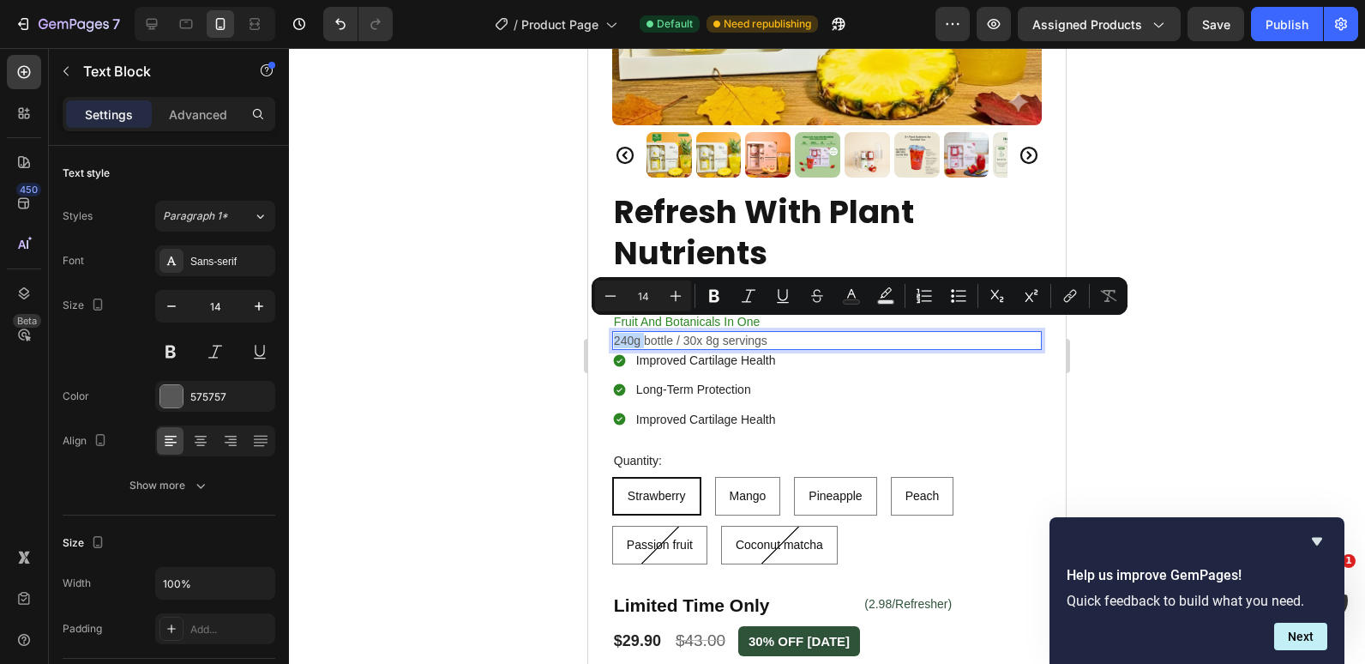
click at [622, 333] on p "240g bottle / 30x 8g servings" at bounding box center [827, 340] width 426 height 15
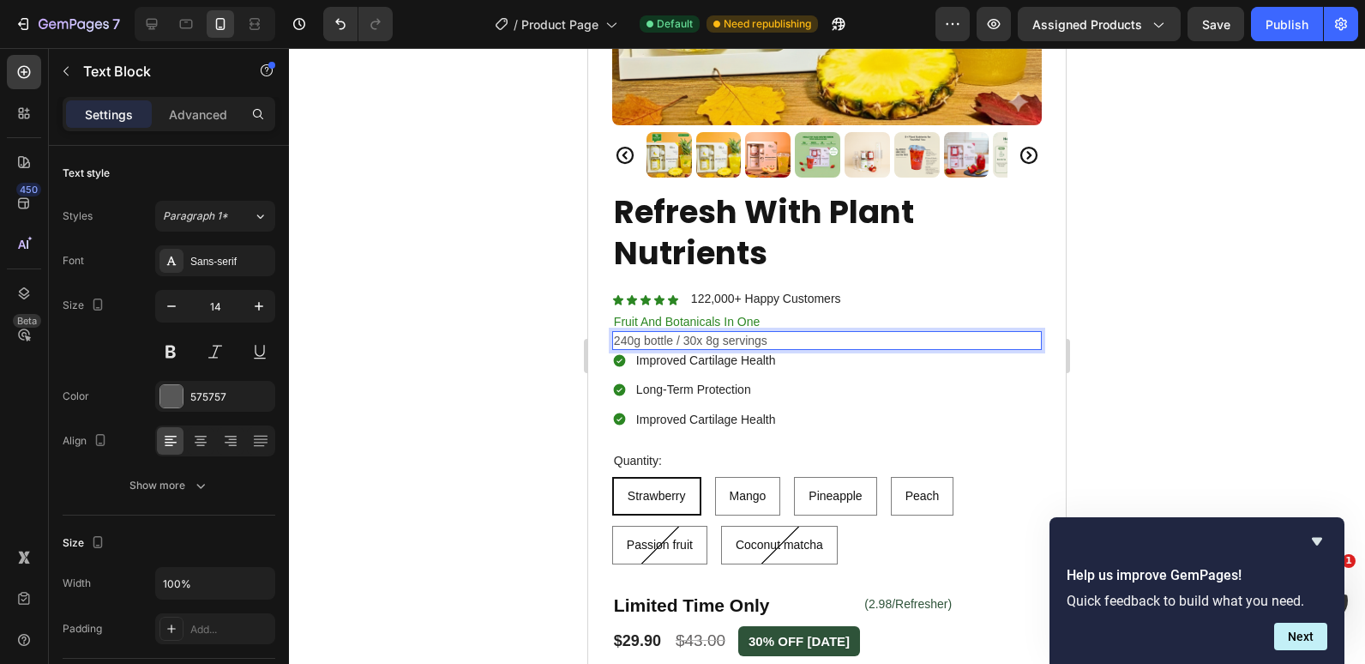
click at [632, 333] on p "240g bottle / 30x 8g servings" at bounding box center [827, 340] width 426 height 15
click at [649, 333] on p "40g bottle / 30x 8g servings" at bounding box center [827, 340] width 426 height 15
click at [683, 333] on p "40g fruits/ 30x 8g servings" at bounding box center [827, 340] width 426 height 15
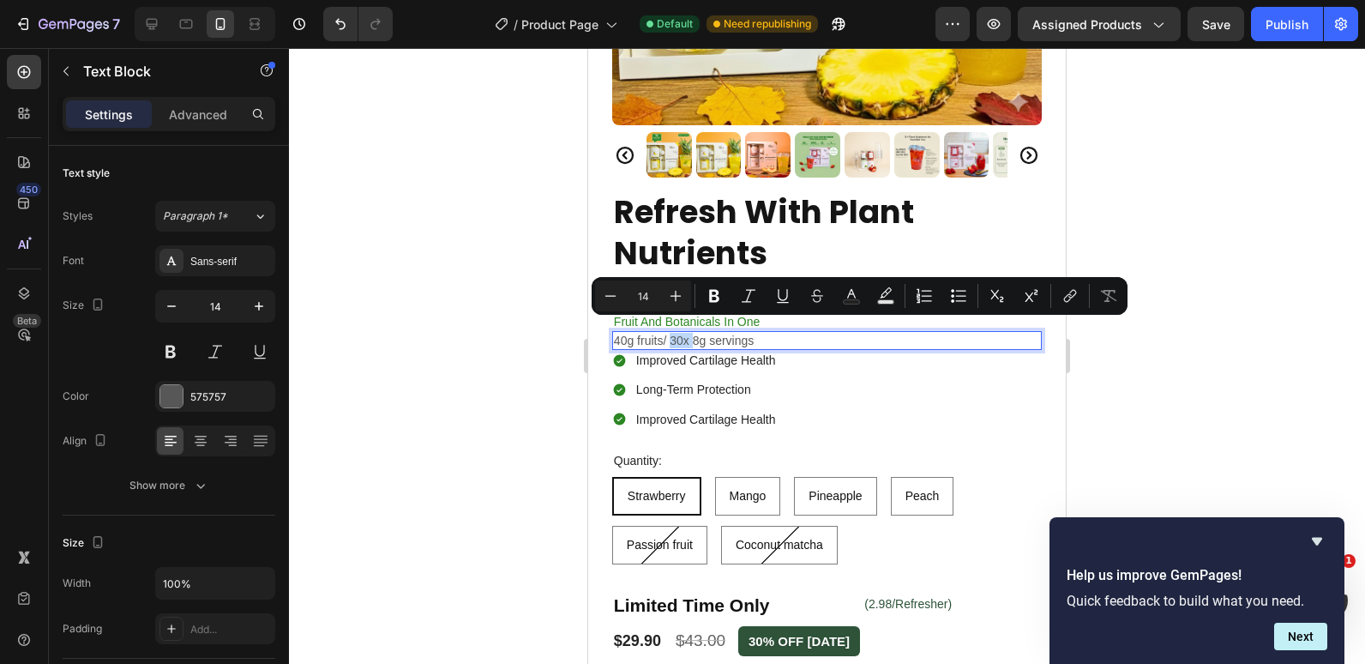
click at [682, 333] on p "40g fruits/ 30x 8g servings" at bounding box center [827, 340] width 426 height 15
click at [679, 333] on p "40g fruits/ 30x 8g servings" at bounding box center [827, 340] width 426 height 15
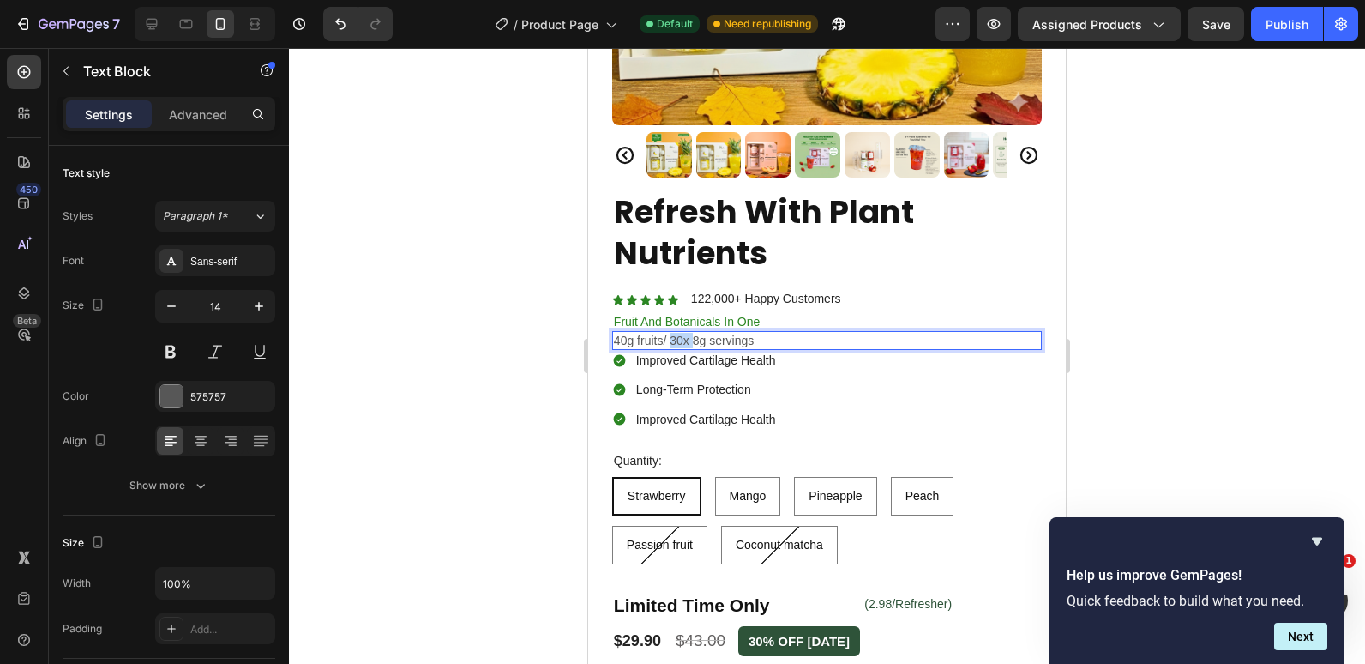
click at [679, 333] on p "40g fruits/ 30x 8g servings" at bounding box center [827, 340] width 426 height 15
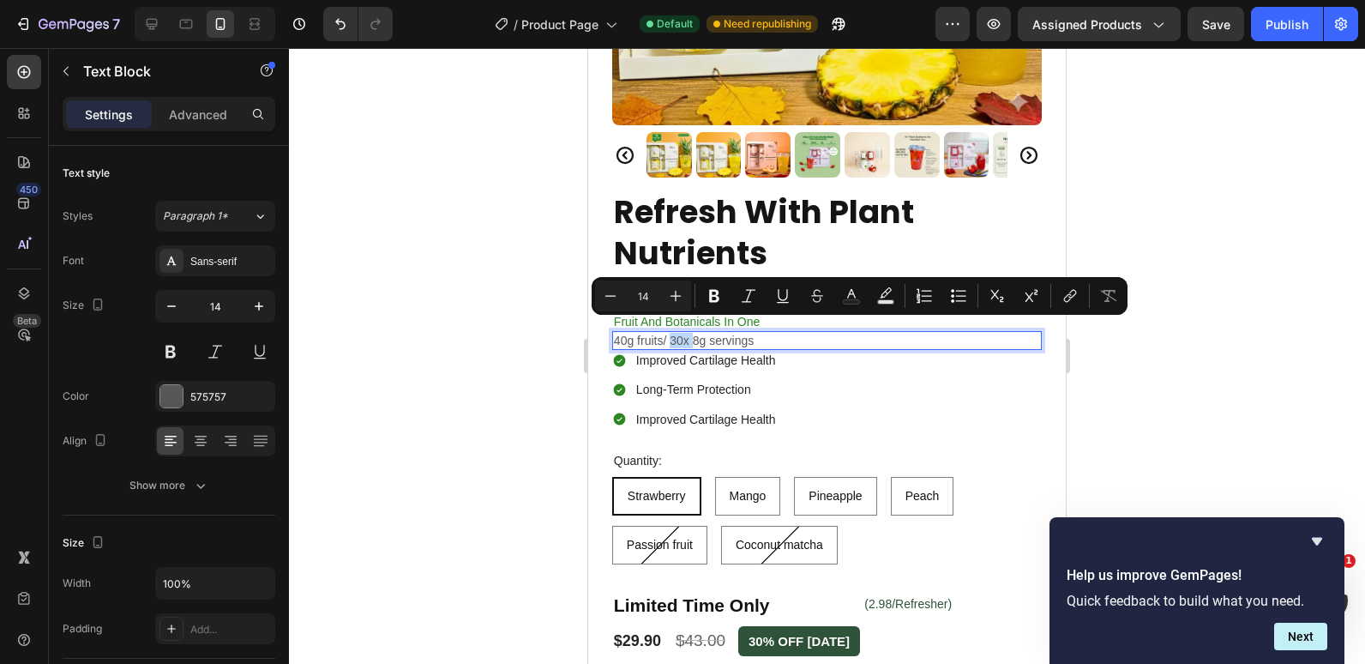
click at [679, 333] on p "40g fruits/ 30x 8g servings" at bounding box center [827, 340] width 426 height 15
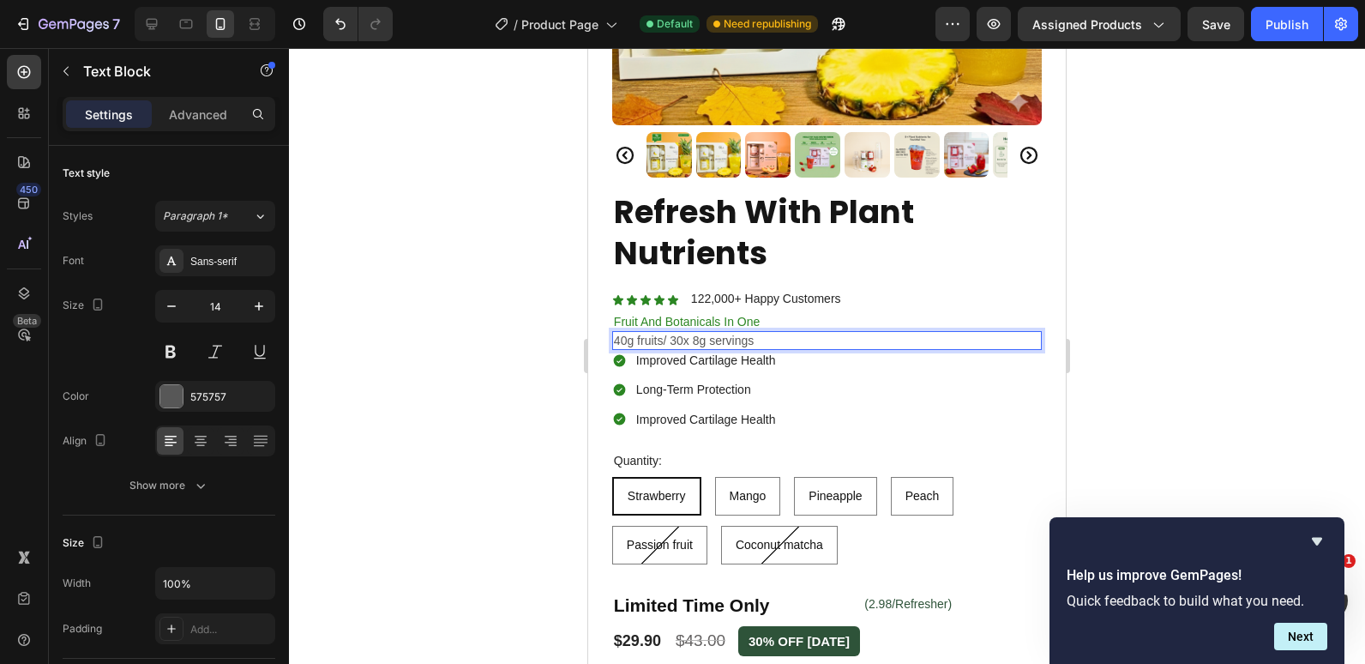
click at [682, 333] on p "40g fruits/ 30x 8g servings" at bounding box center [827, 340] width 426 height 15
click at [694, 333] on p "40g fruits/ 5x 8g servings" at bounding box center [827, 340] width 426 height 15
click at [684, 333] on p "40g fruits/ 5g servings" at bounding box center [827, 340] width 426 height 15
click at [682, 333] on p "40g fruits/ 5g servings" at bounding box center [827, 340] width 426 height 15
click at [716, 333] on p "40g fruits/ 5g botincals servings" at bounding box center [827, 340] width 426 height 15
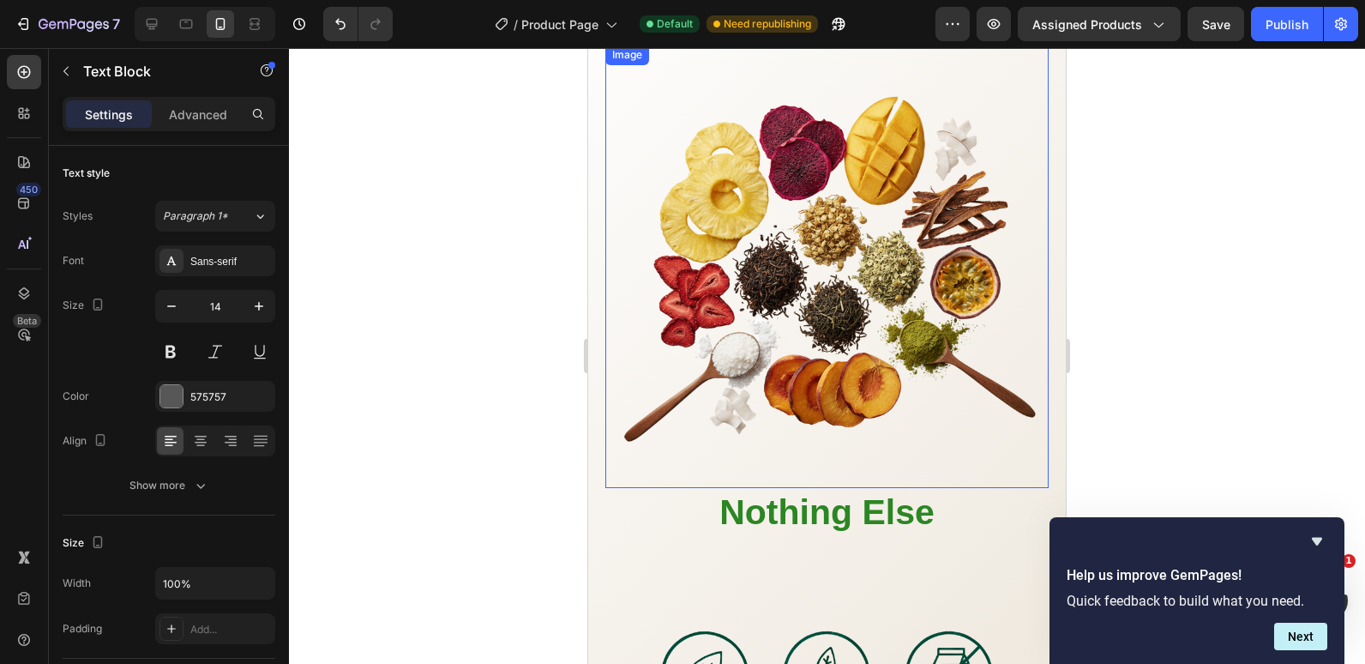
scroll to position [1931, 0]
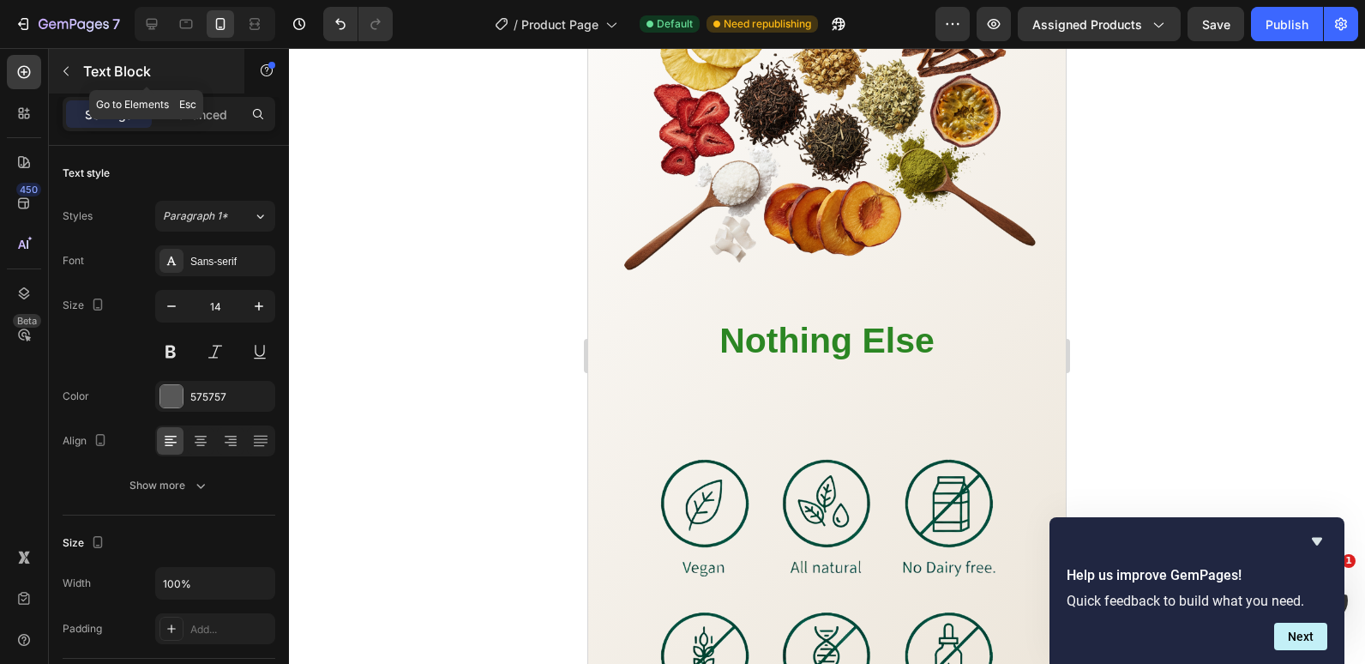
click at [59, 68] on icon "button" at bounding box center [66, 71] width 14 height 14
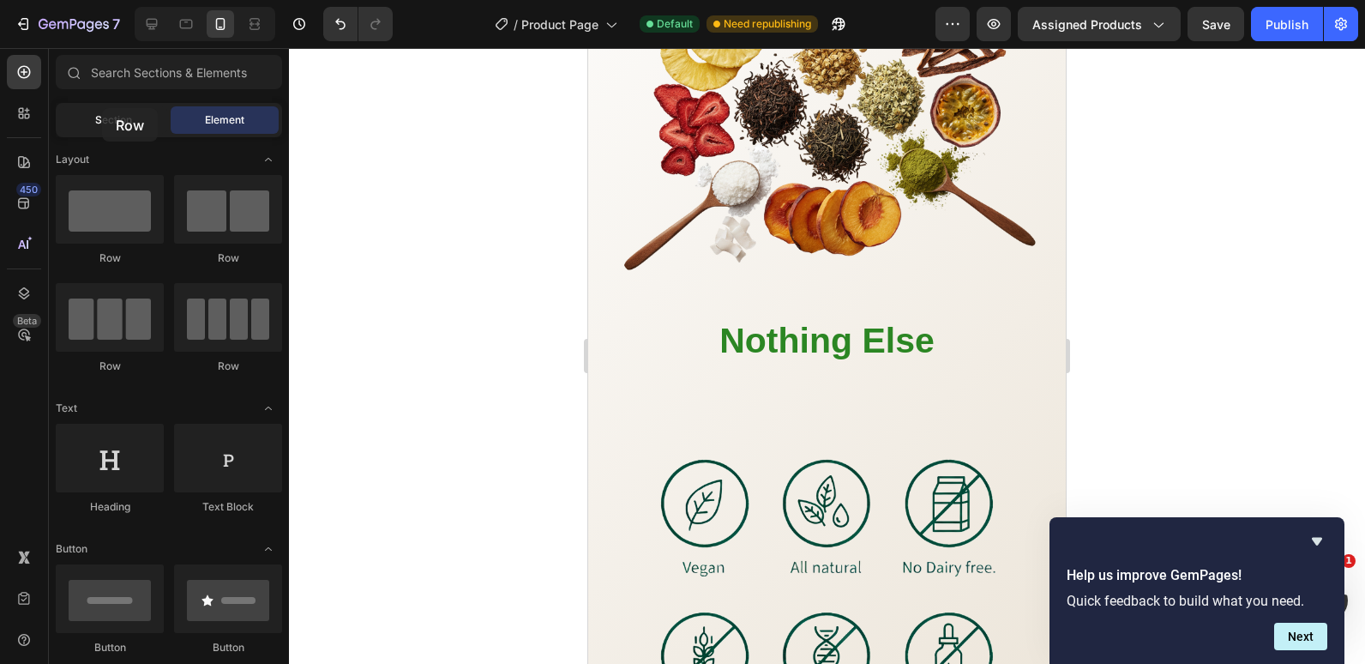
drag, startPoint x: 119, startPoint y: 214, endPoint x: 102, endPoint y: 108, distance: 107.7
click at [102, 108] on div "Sections(18) Elements(84) Section Element Hero Section Product Detail Brands Tr…" at bounding box center [169, 357] width 240 height 604
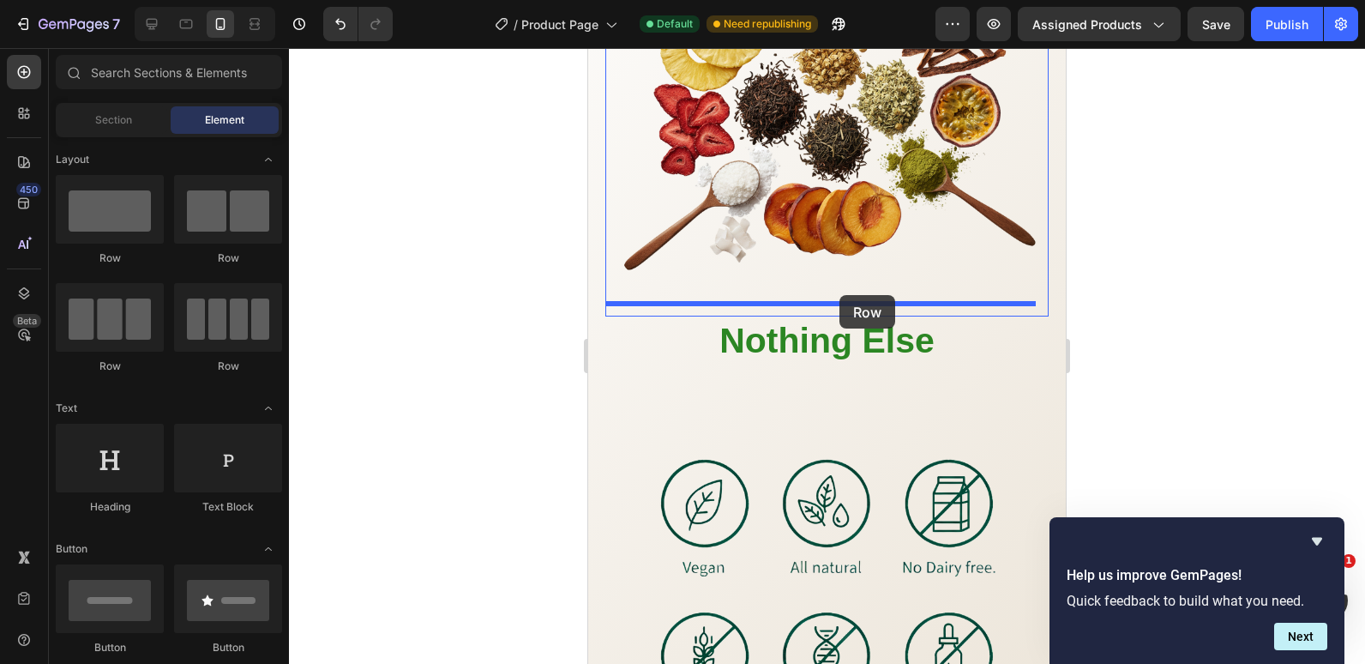
drag, startPoint x: 809, startPoint y: 272, endPoint x: 839, endPoint y: 295, distance: 37.9
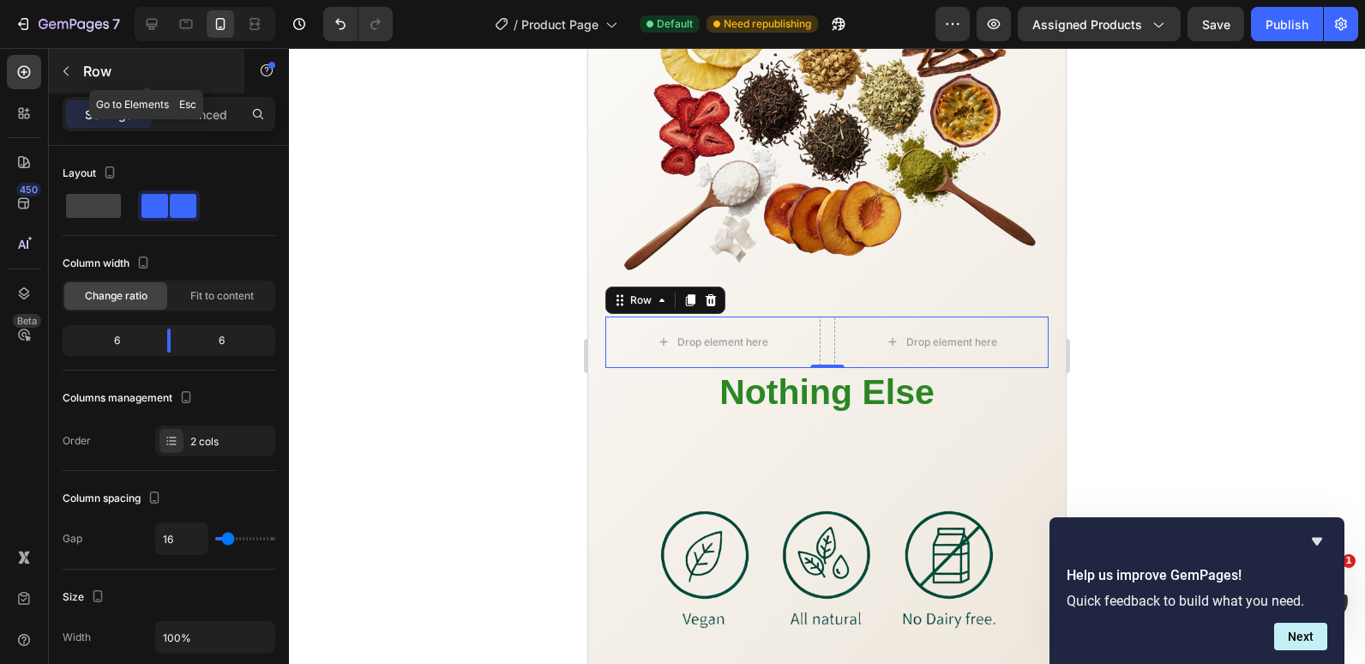
click at [70, 71] on icon "button" at bounding box center [66, 71] width 14 height 14
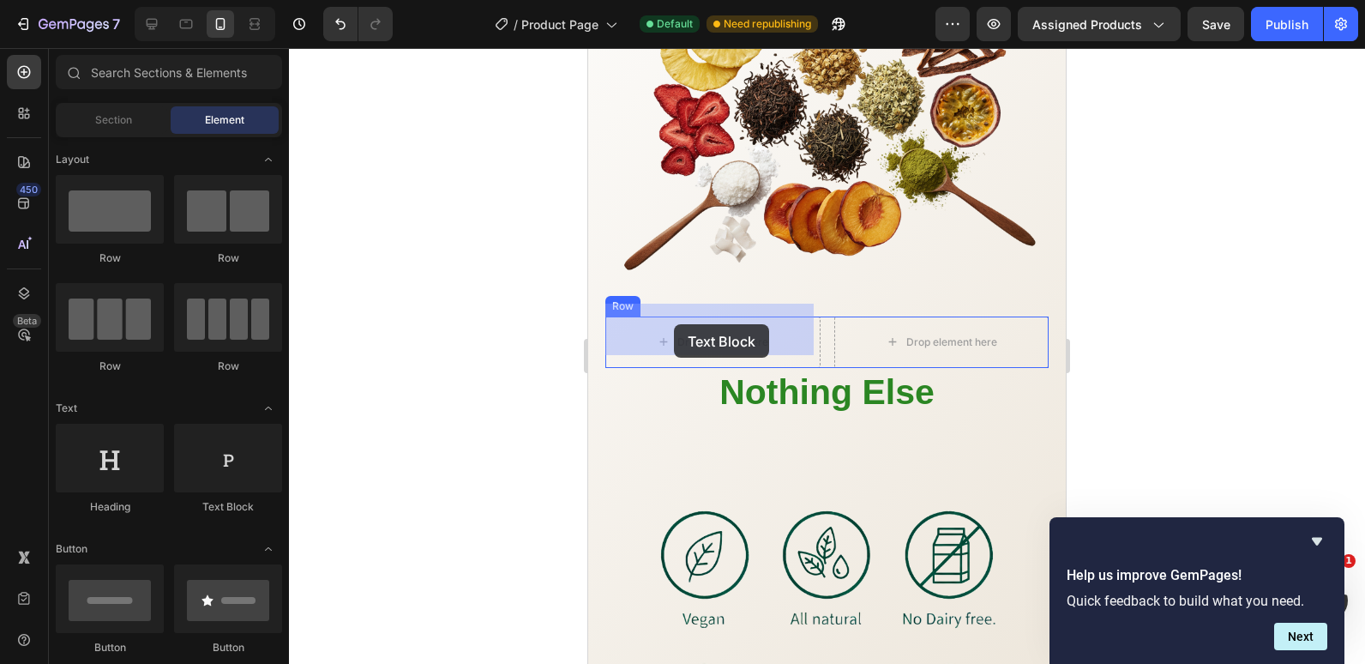
drag, startPoint x: 799, startPoint y: 510, endPoint x: 674, endPoint y: 324, distance: 224.2
